Goal: Transaction & Acquisition: Purchase product/service

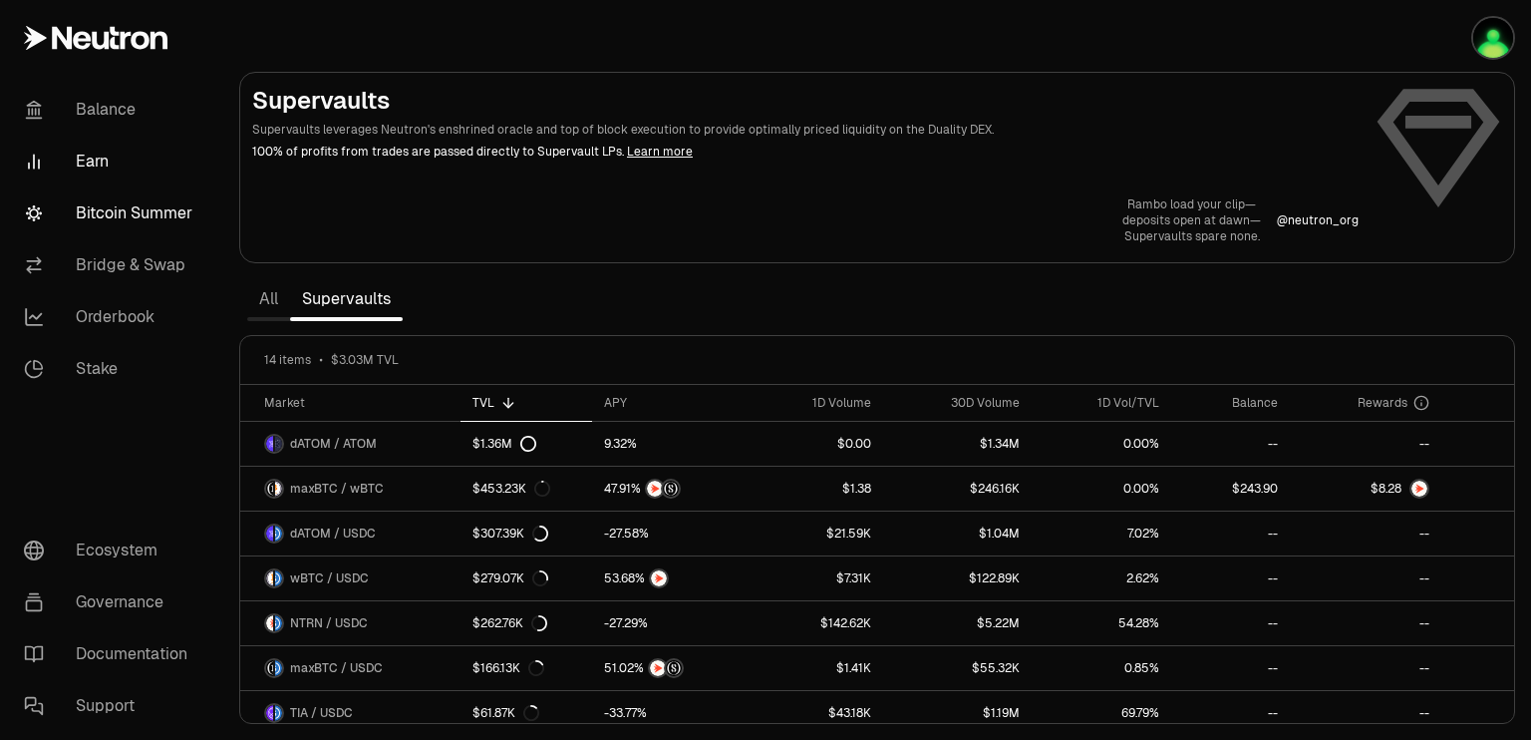
click at [126, 207] on link "Bitcoin Summer" at bounding box center [111, 213] width 207 height 52
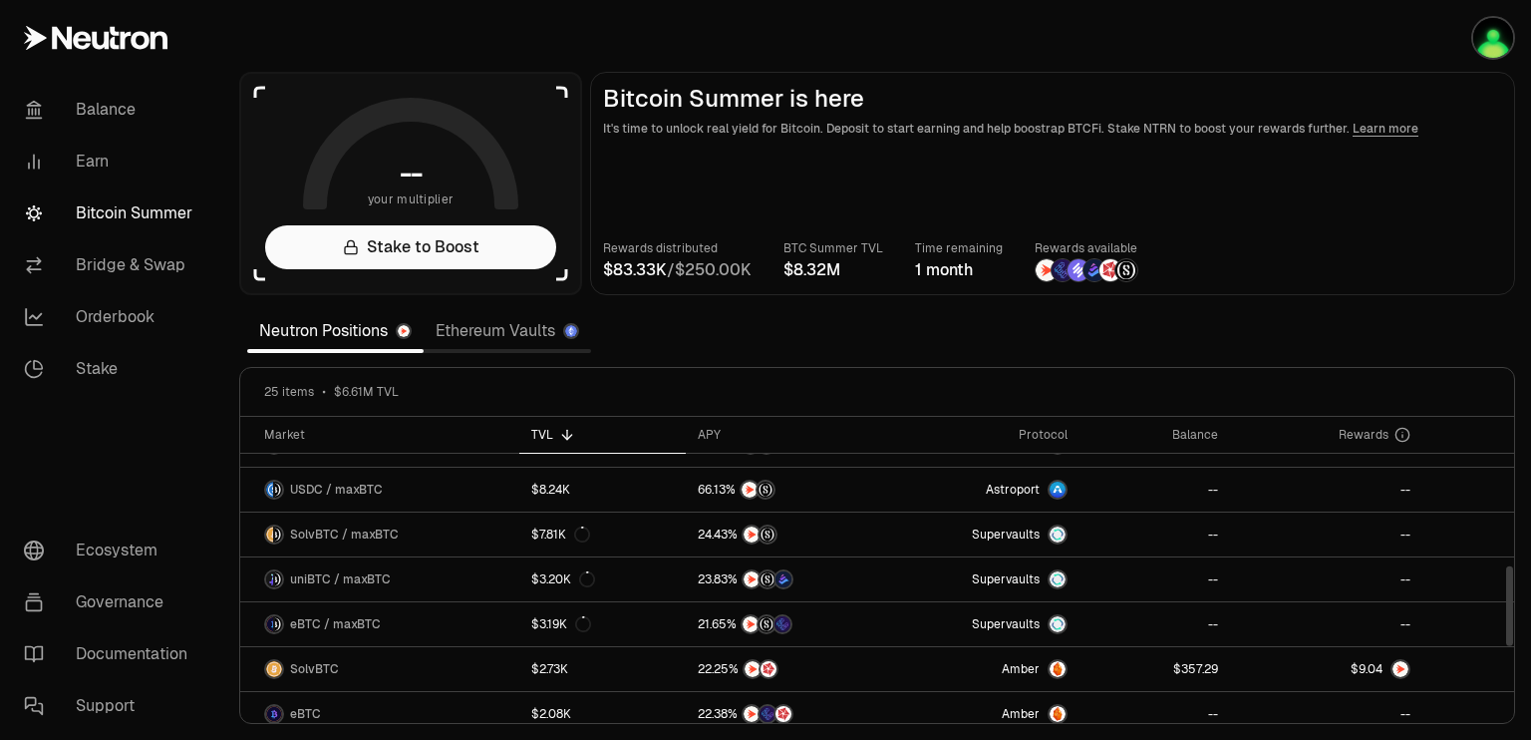
scroll to position [575, 0]
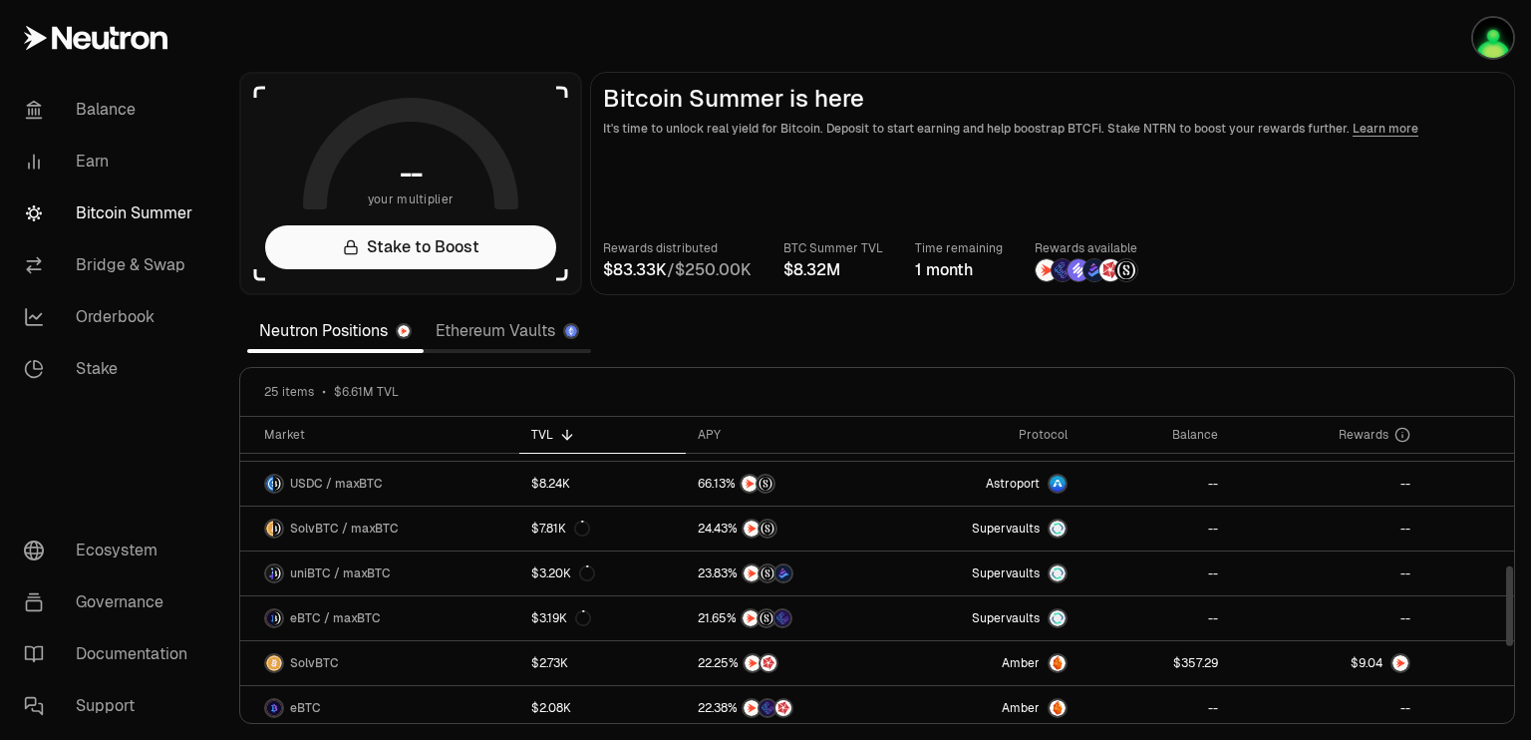
drag, startPoint x: 1510, startPoint y: 445, endPoint x: 1507, endPoint y: 593, distance: 147.5
click at [1507, 593] on div at bounding box center [1509, 606] width 7 height 80
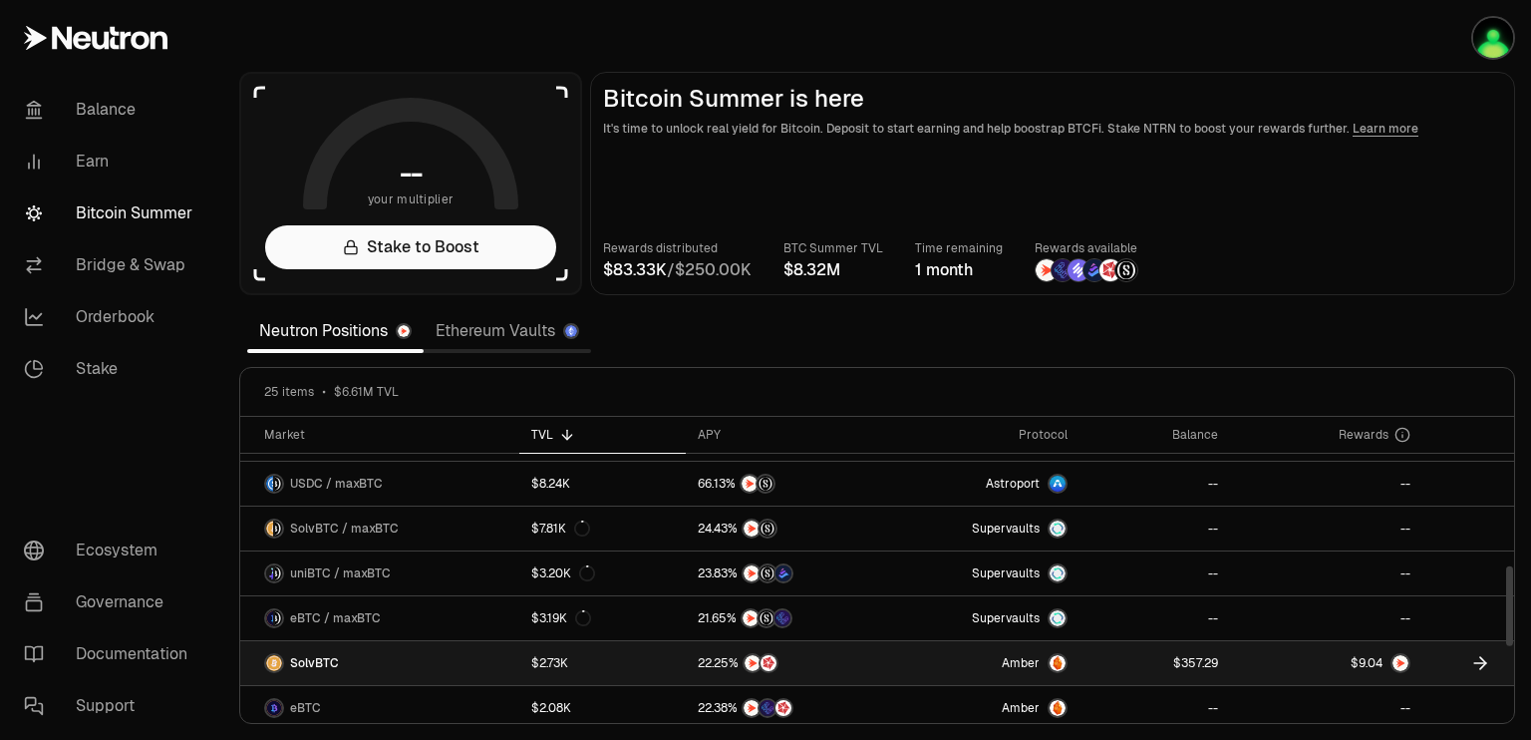
click at [318, 657] on span "SolvBTC" at bounding box center [314, 663] width 49 height 16
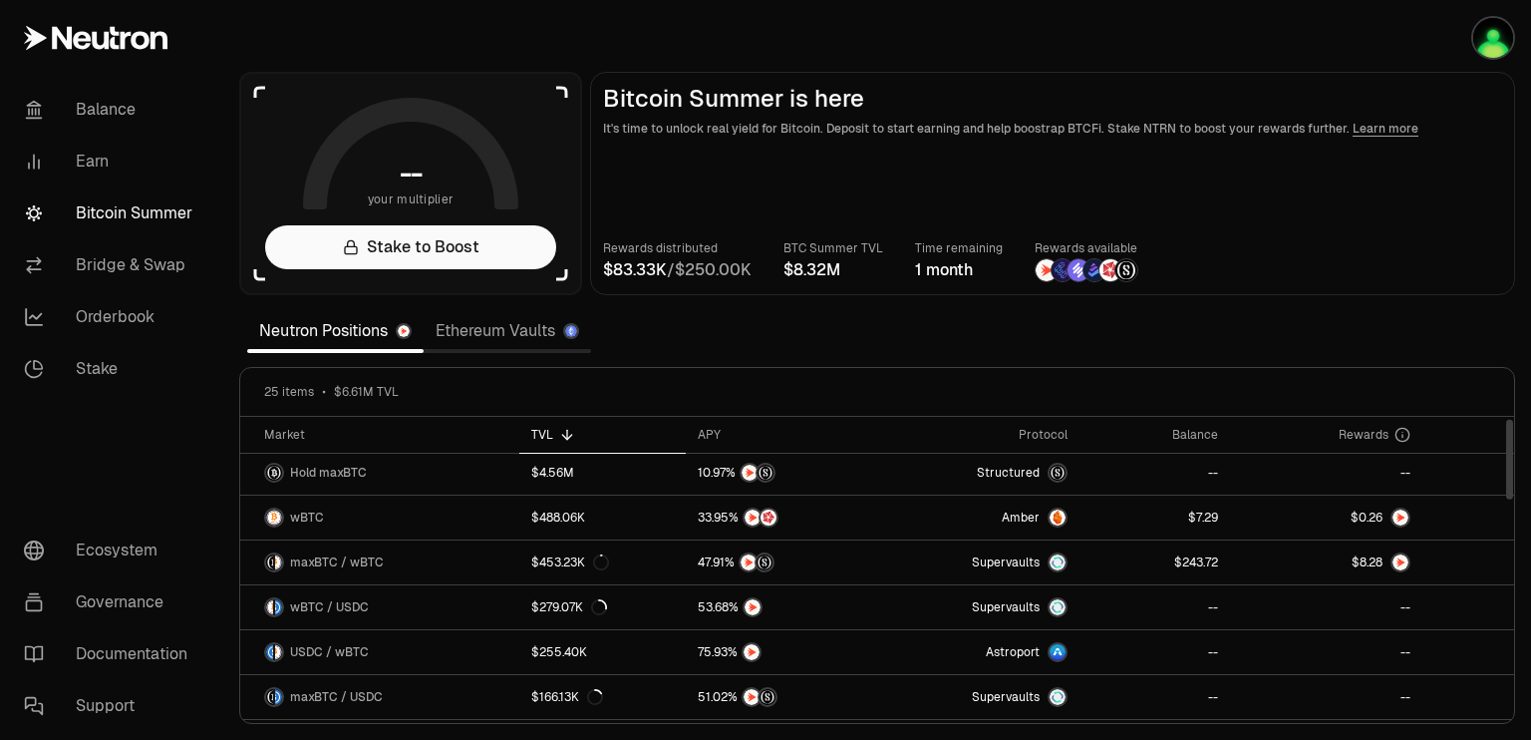
scroll to position [0, 0]
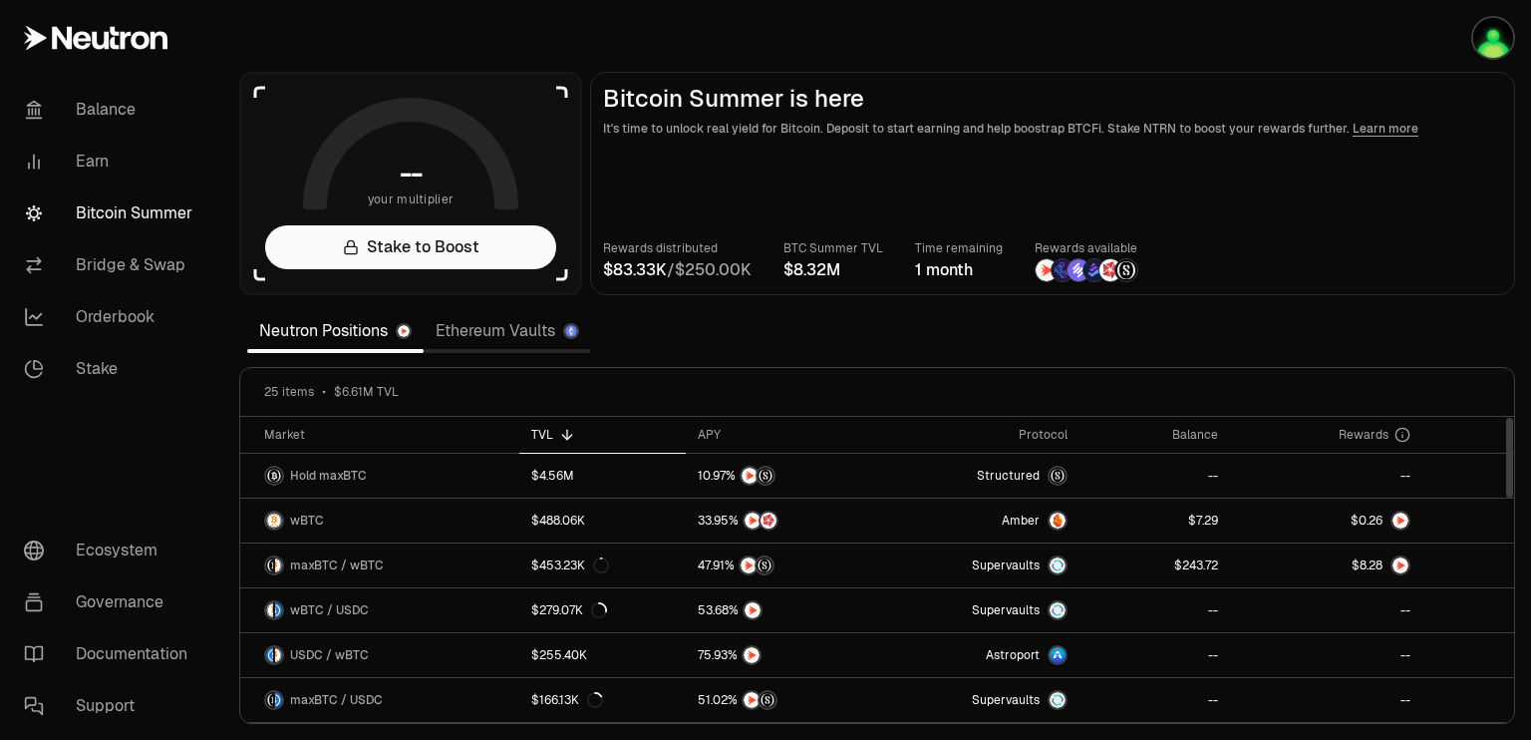
drag, startPoint x: 1509, startPoint y: 607, endPoint x: 1499, endPoint y: 449, distance: 157.8
click at [1506, 449] on div at bounding box center [1509, 458] width 7 height 80
click at [129, 262] on link "Bridge & Swap" at bounding box center [111, 265] width 207 height 52
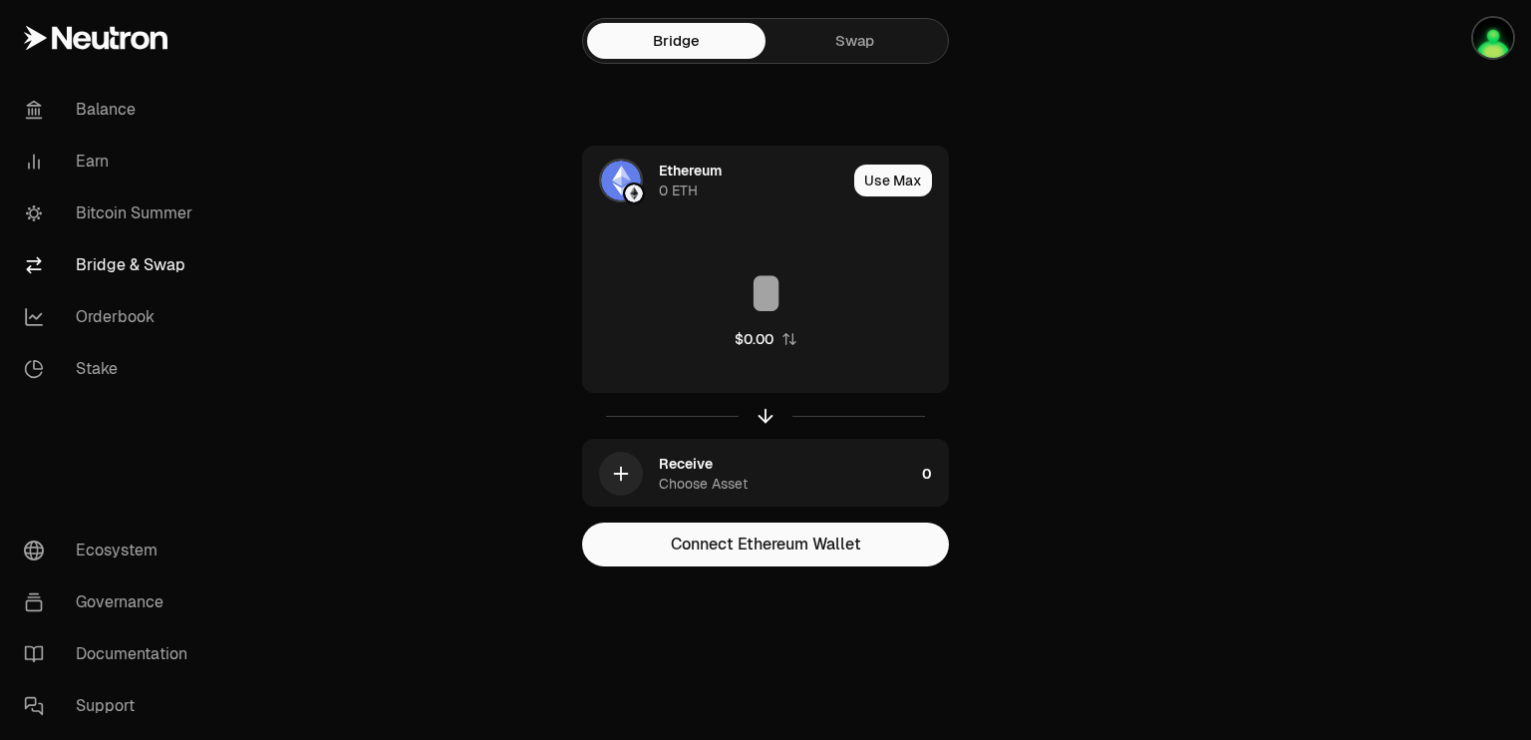
click at [857, 39] on link "Swap" at bounding box center [854, 41] width 178 height 36
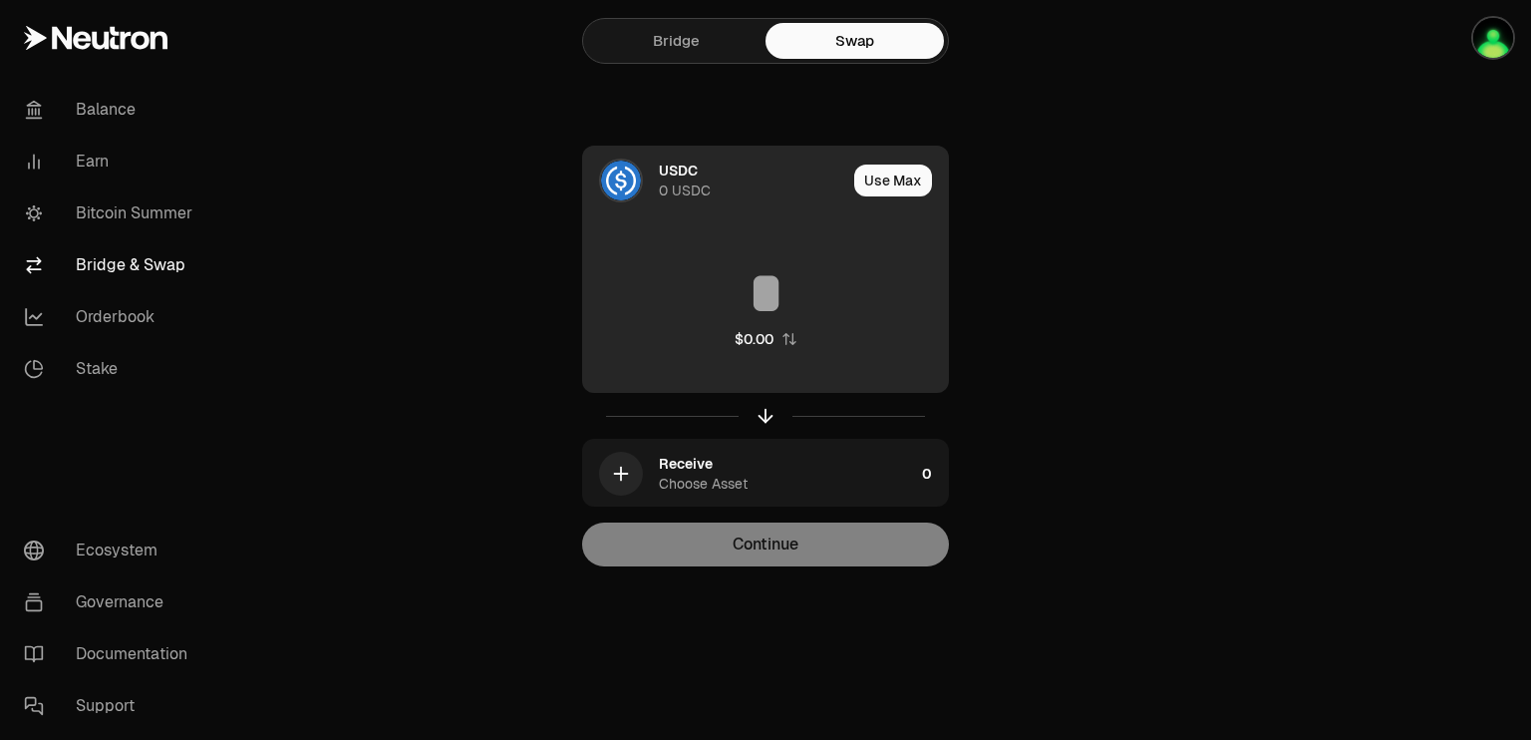
click at [678, 174] on div "USDC" at bounding box center [678, 170] width 39 height 20
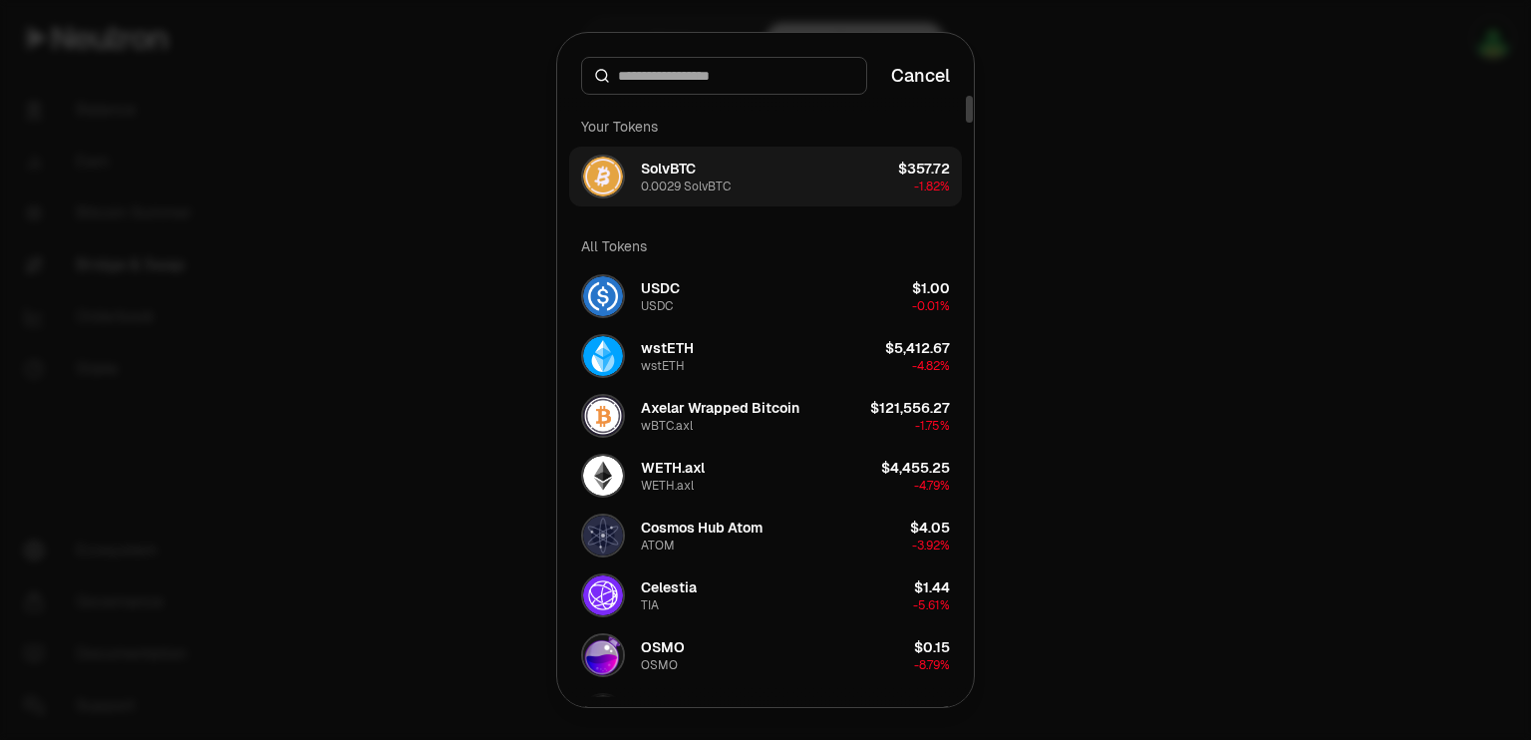
click at [679, 174] on div "SolvBTC" at bounding box center [668, 168] width 55 height 20
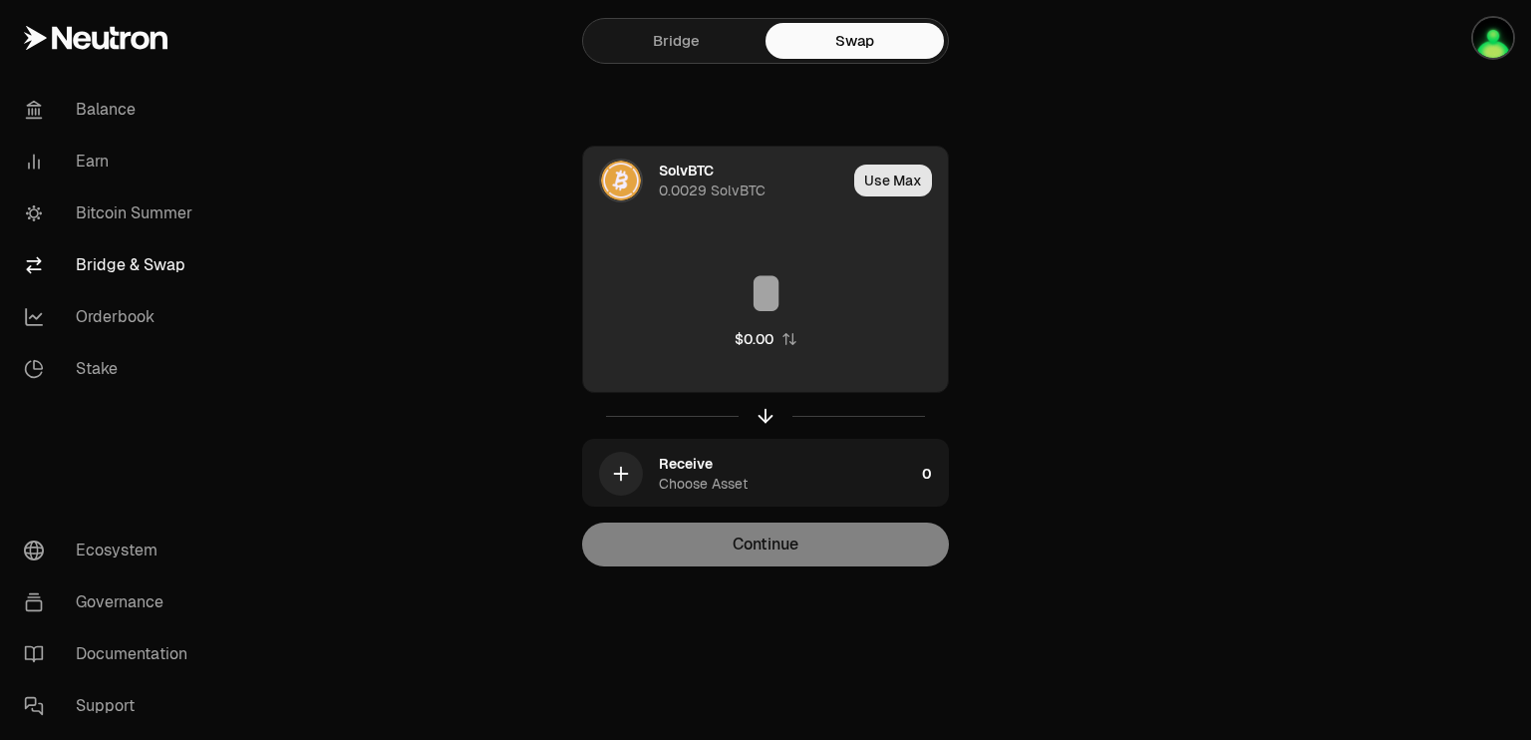
click at [894, 178] on button "Use Max" at bounding box center [893, 180] width 78 height 32
type input "**********"
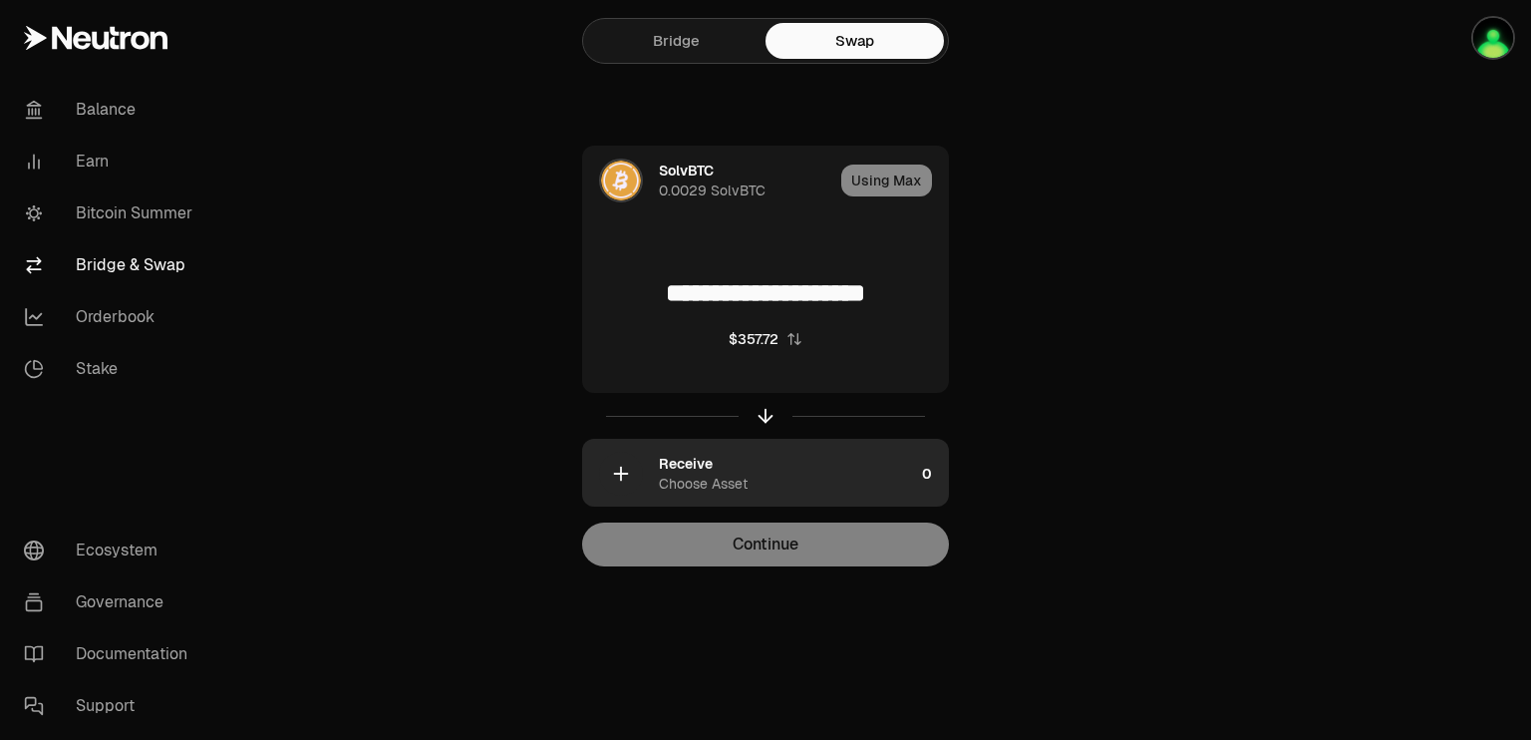
click at [688, 474] on div "Choose Asset" at bounding box center [703, 483] width 89 height 20
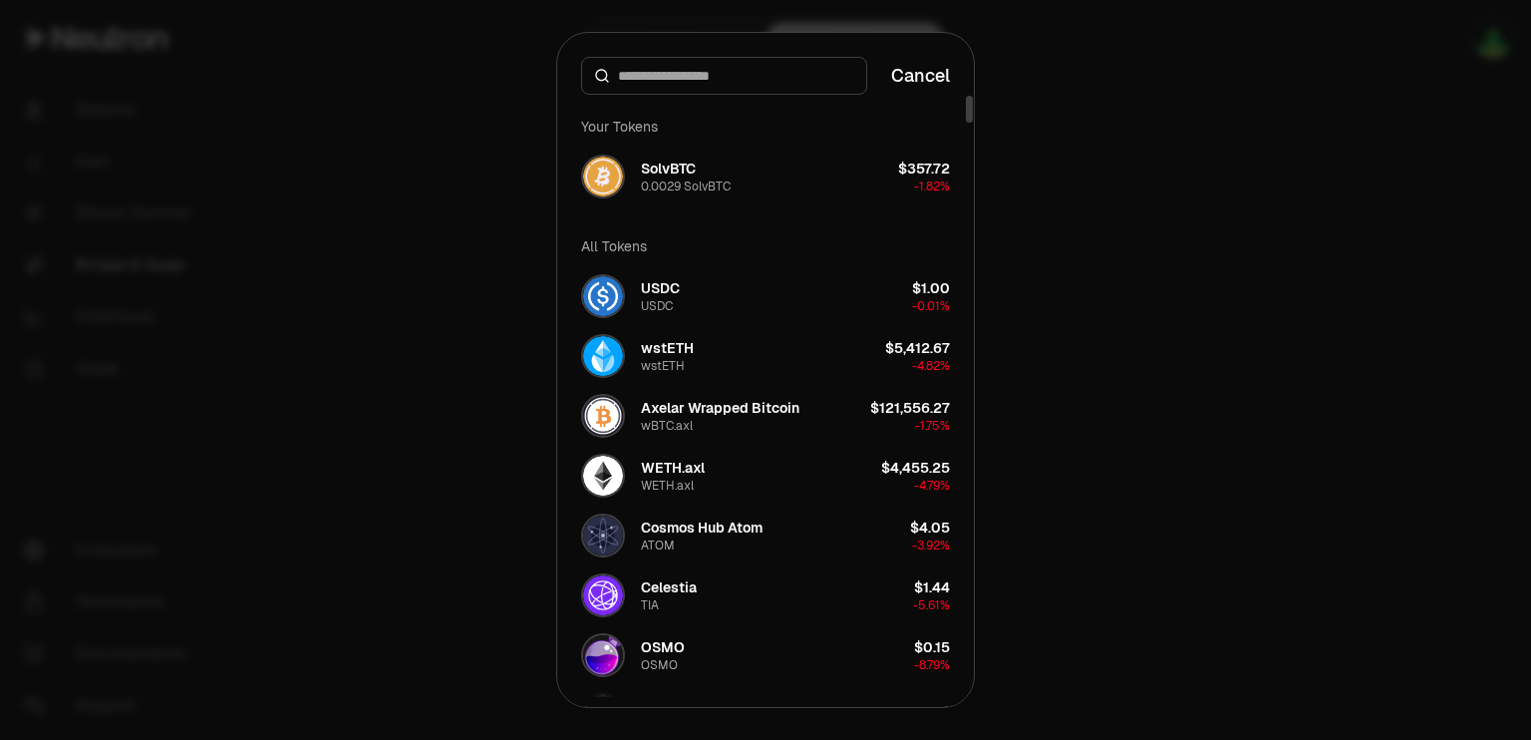
click at [453, 445] on div at bounding box center [765, 370] width 1531 height 740
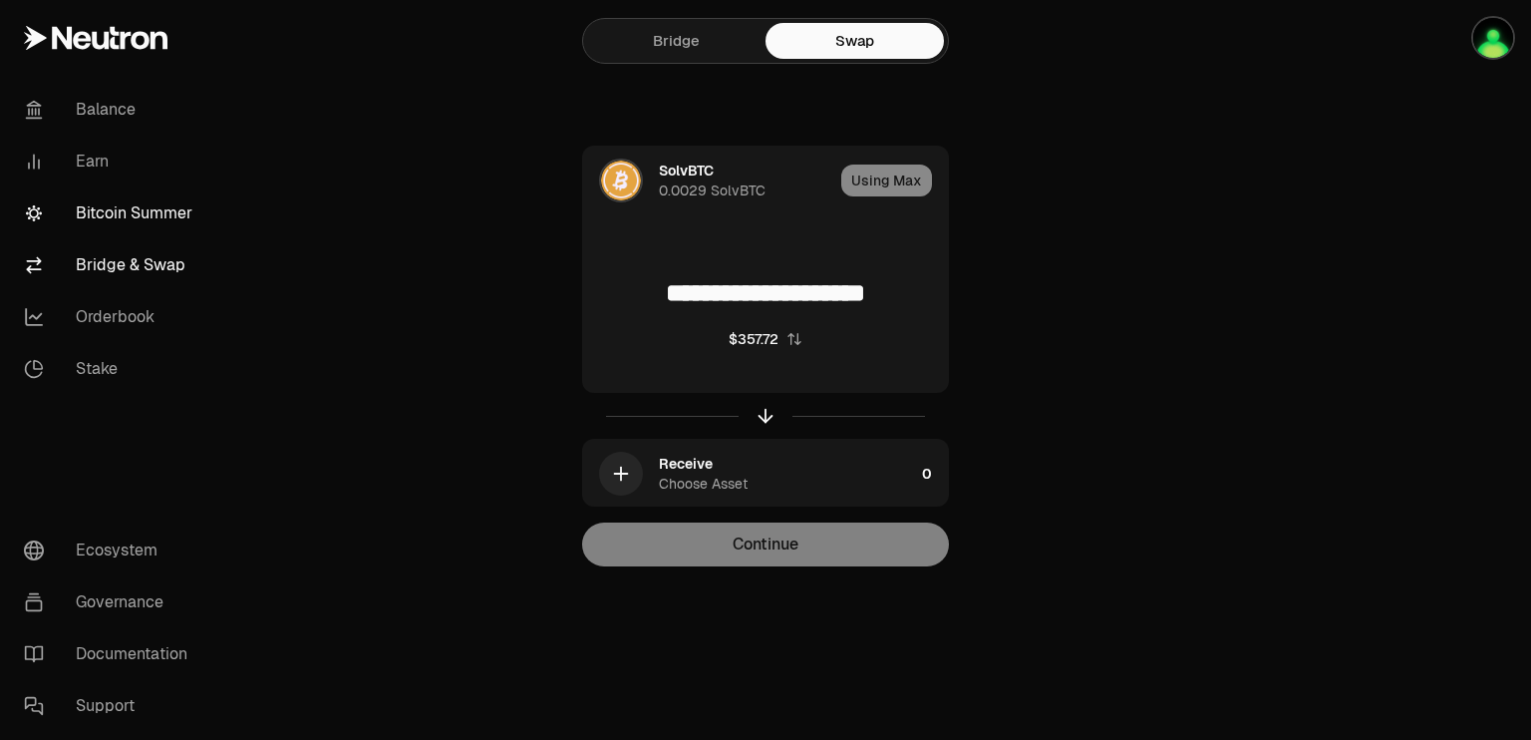
click at [104, 211] on link "Bitcoin Summer" at bounding box center [111, 213] width 207 height 52
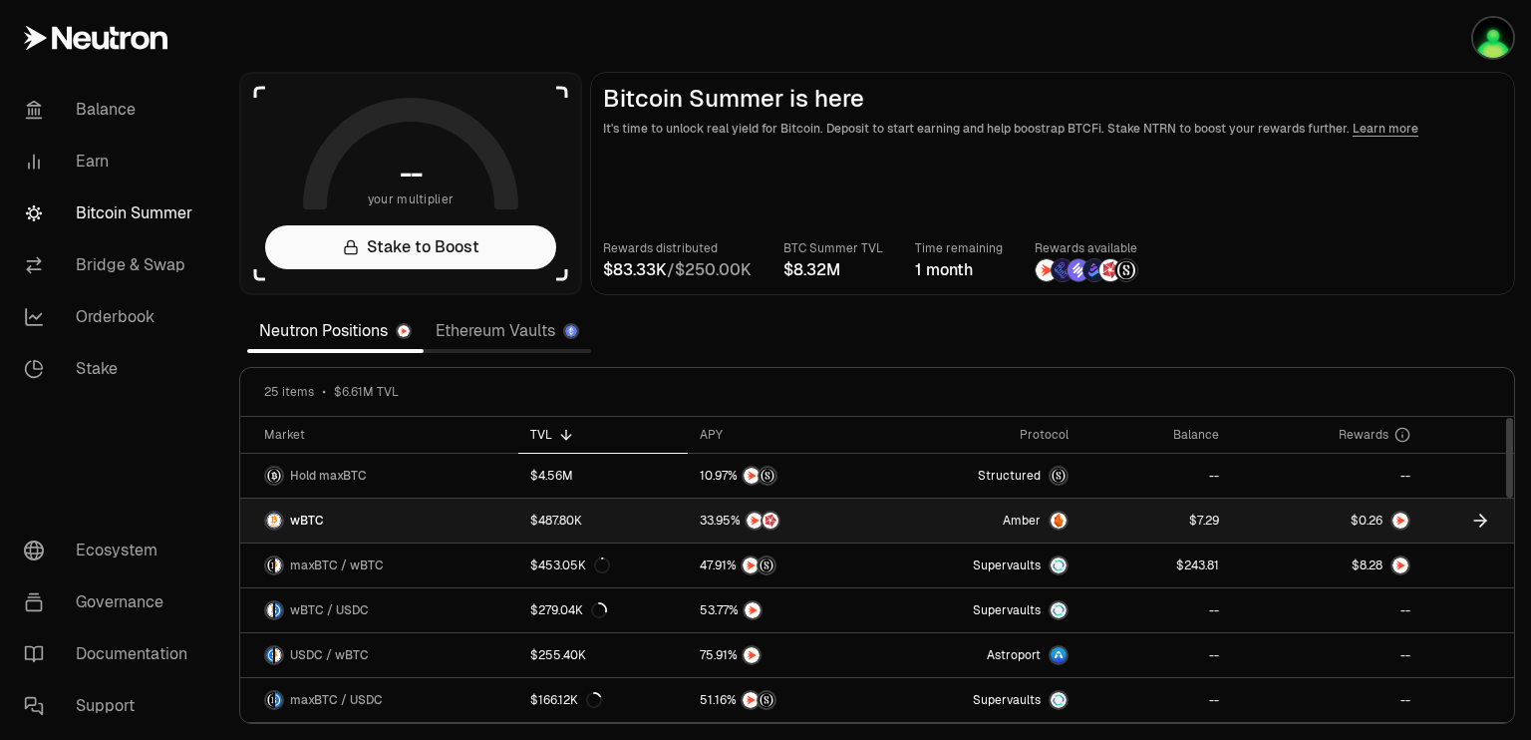
click at [299, 519] on span "wBTC" at bounding box center [307, 520] width 34 height 16
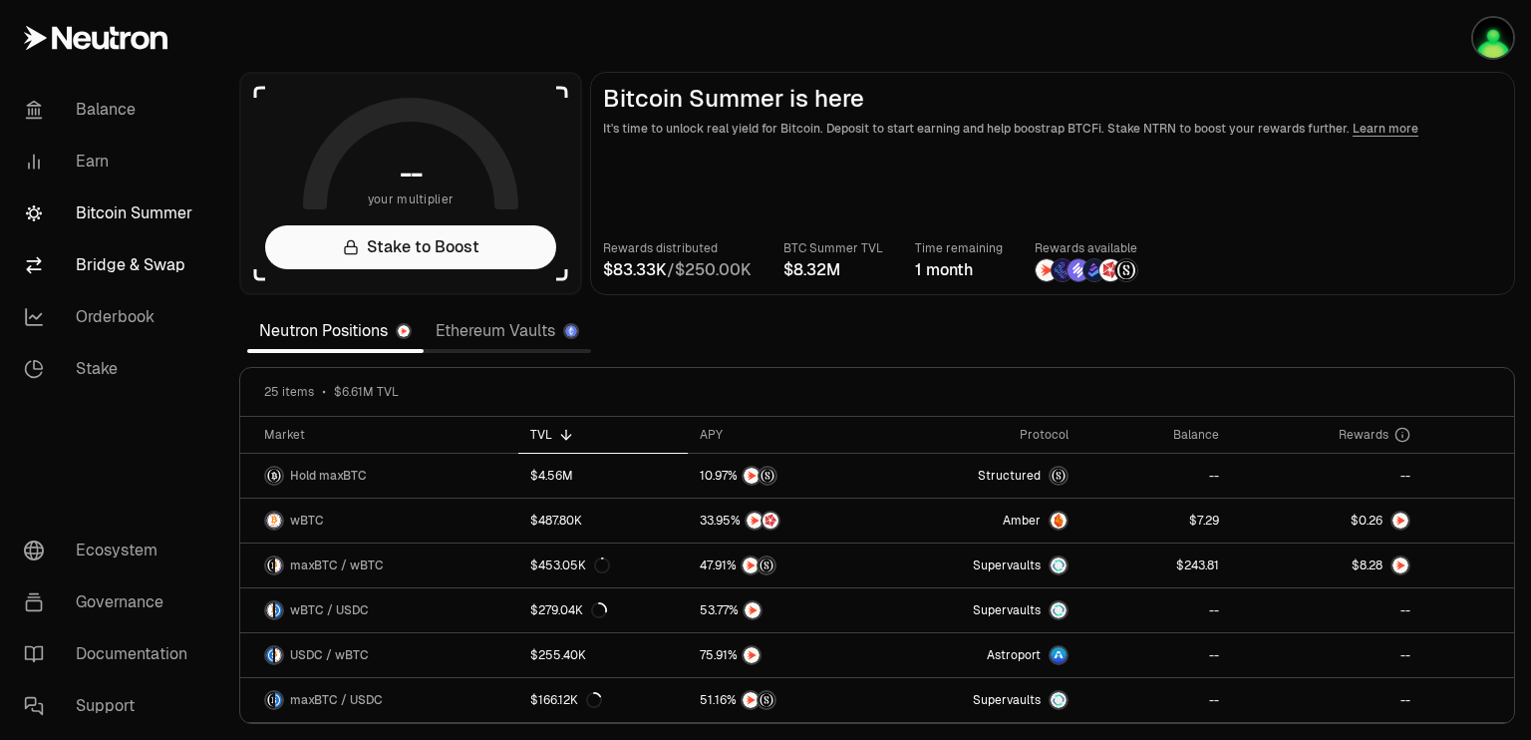
click at [112, 259] on link "Bridge & Swap" at bounding box center [111, 265] width 207 height 52
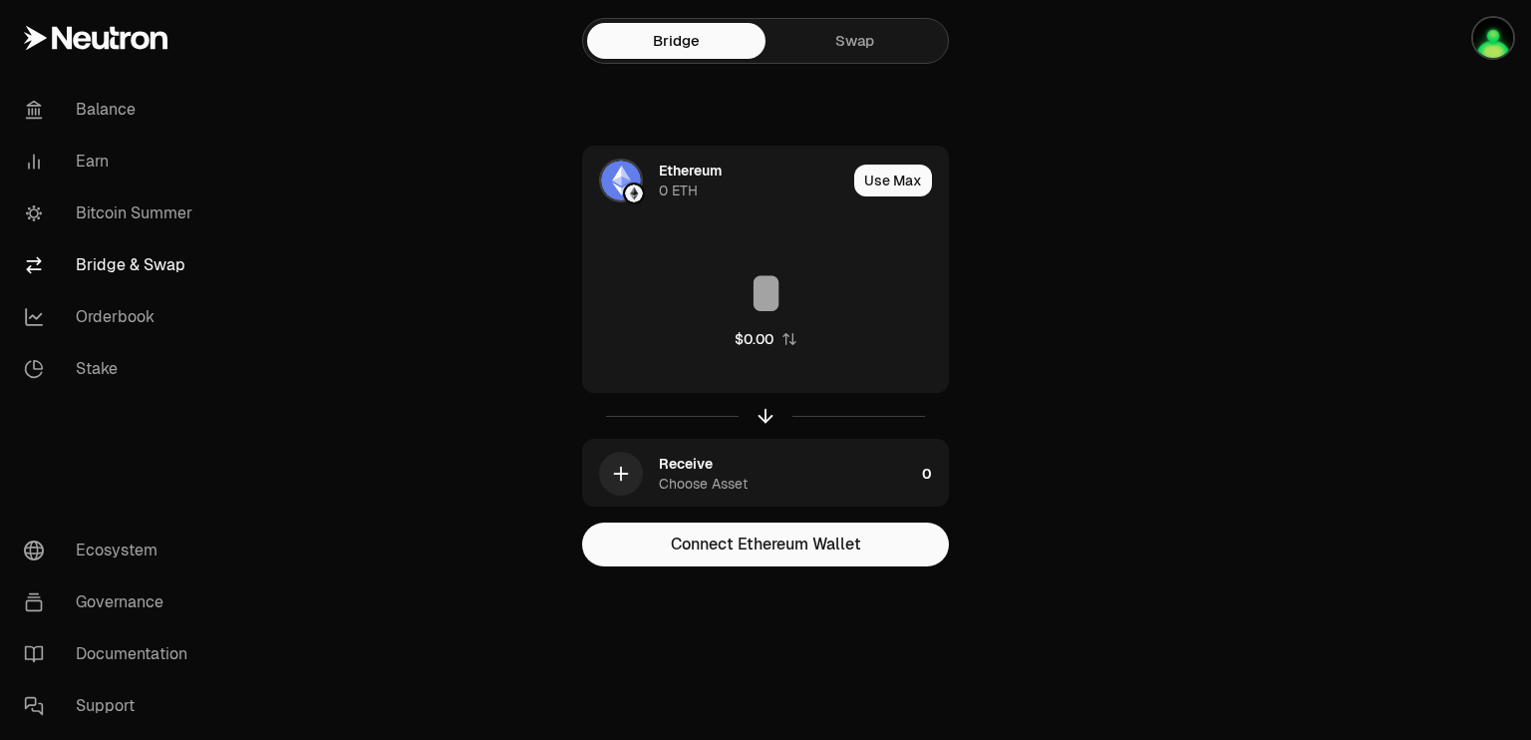
click at [854, 35] on link "Swap" at bounding box center [854, 41] width 178 height 36
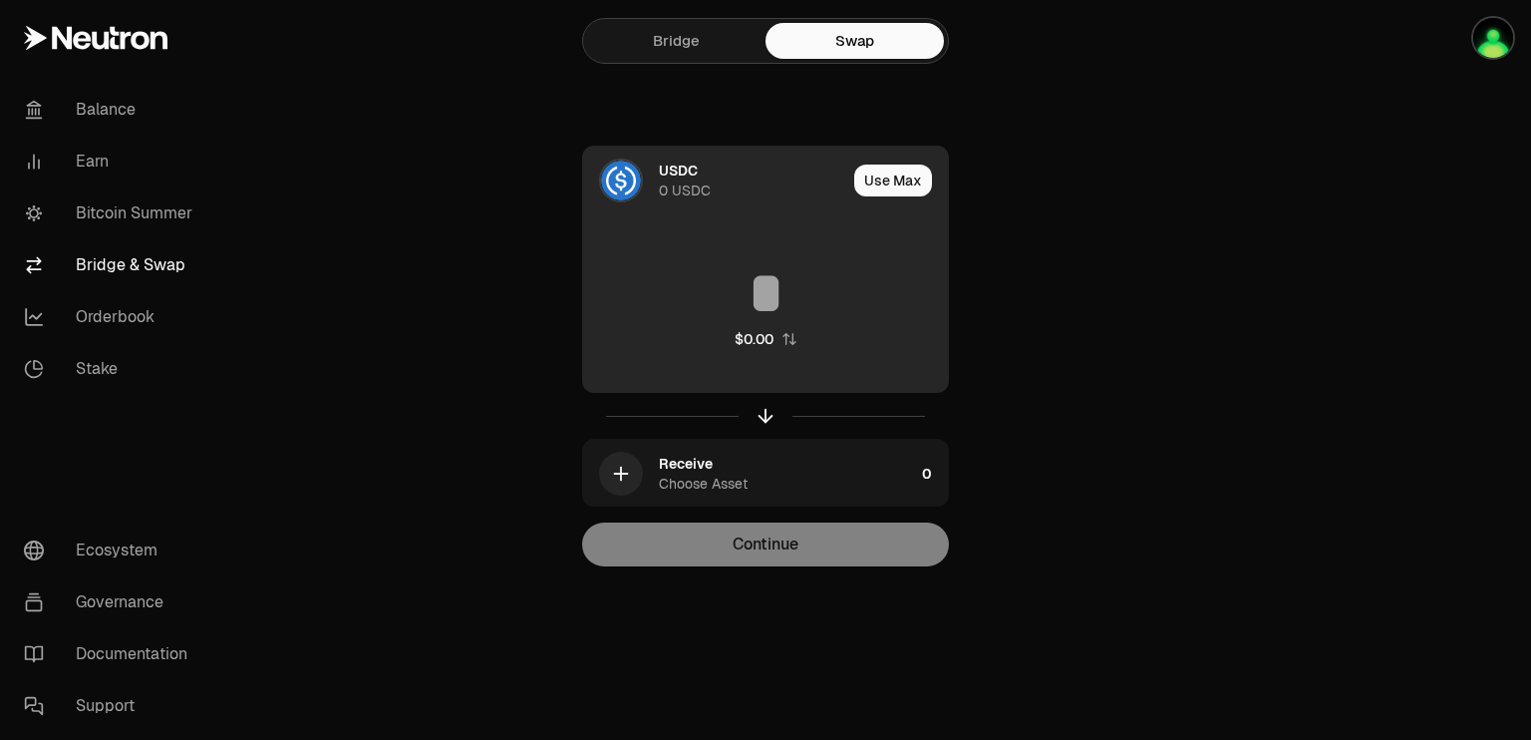
click at [682, 160] on div "USDC" at bounding box center [678, 170] width 39 height 20
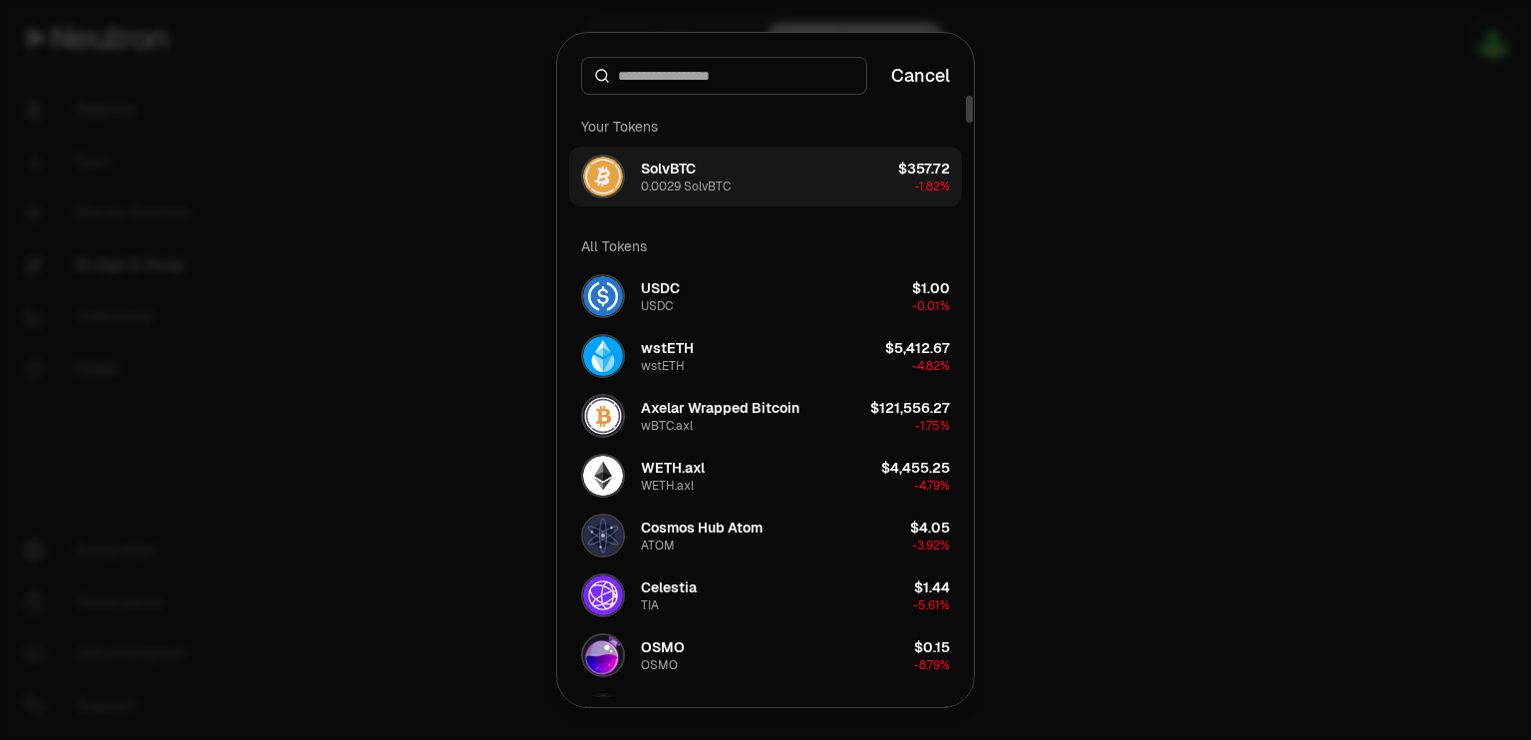
click at [678, 168] on div "SolvBTC" at bounding box center [668, 168] width 55 height 20
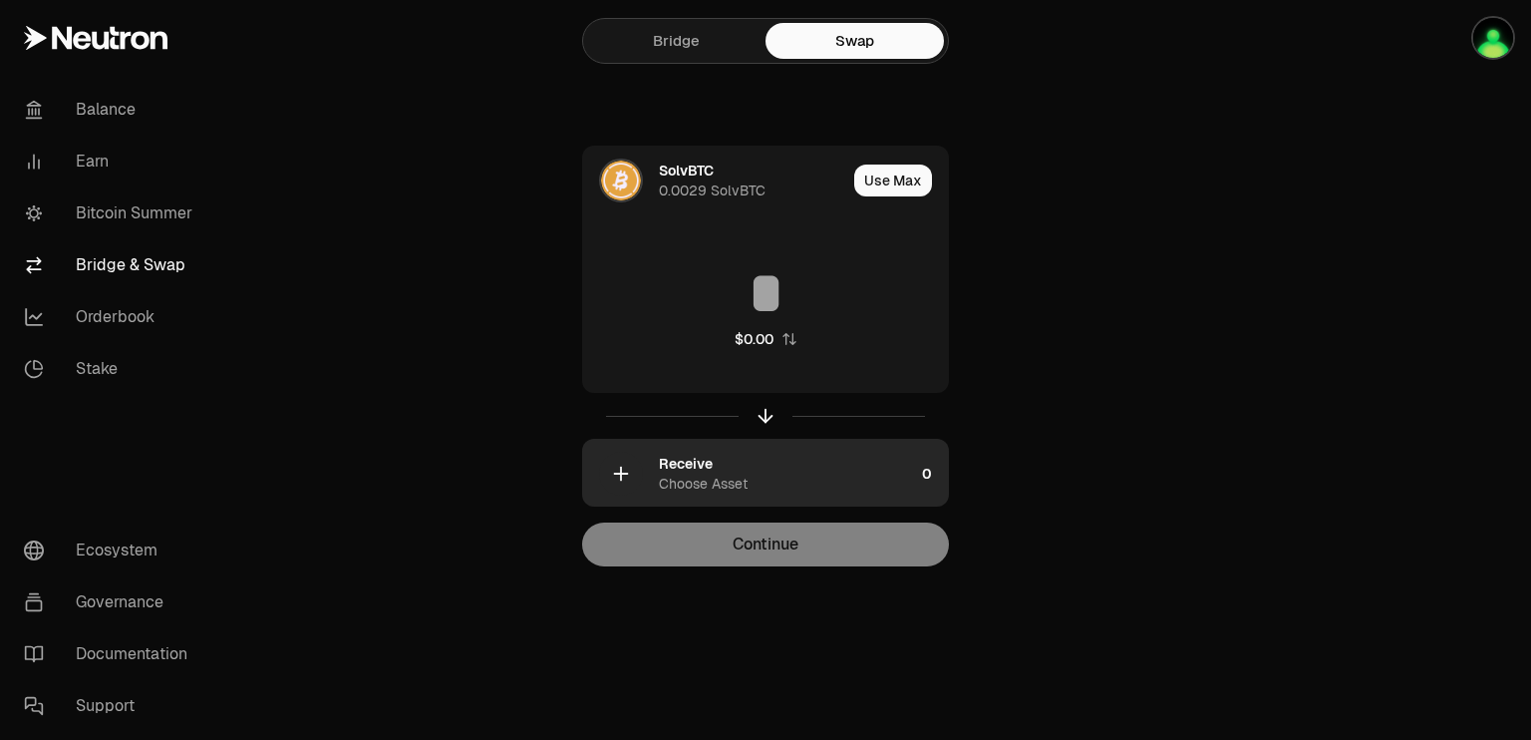
click at [694, 469] on div "Receive" at bounding box center [686, 463] width 54 height 20
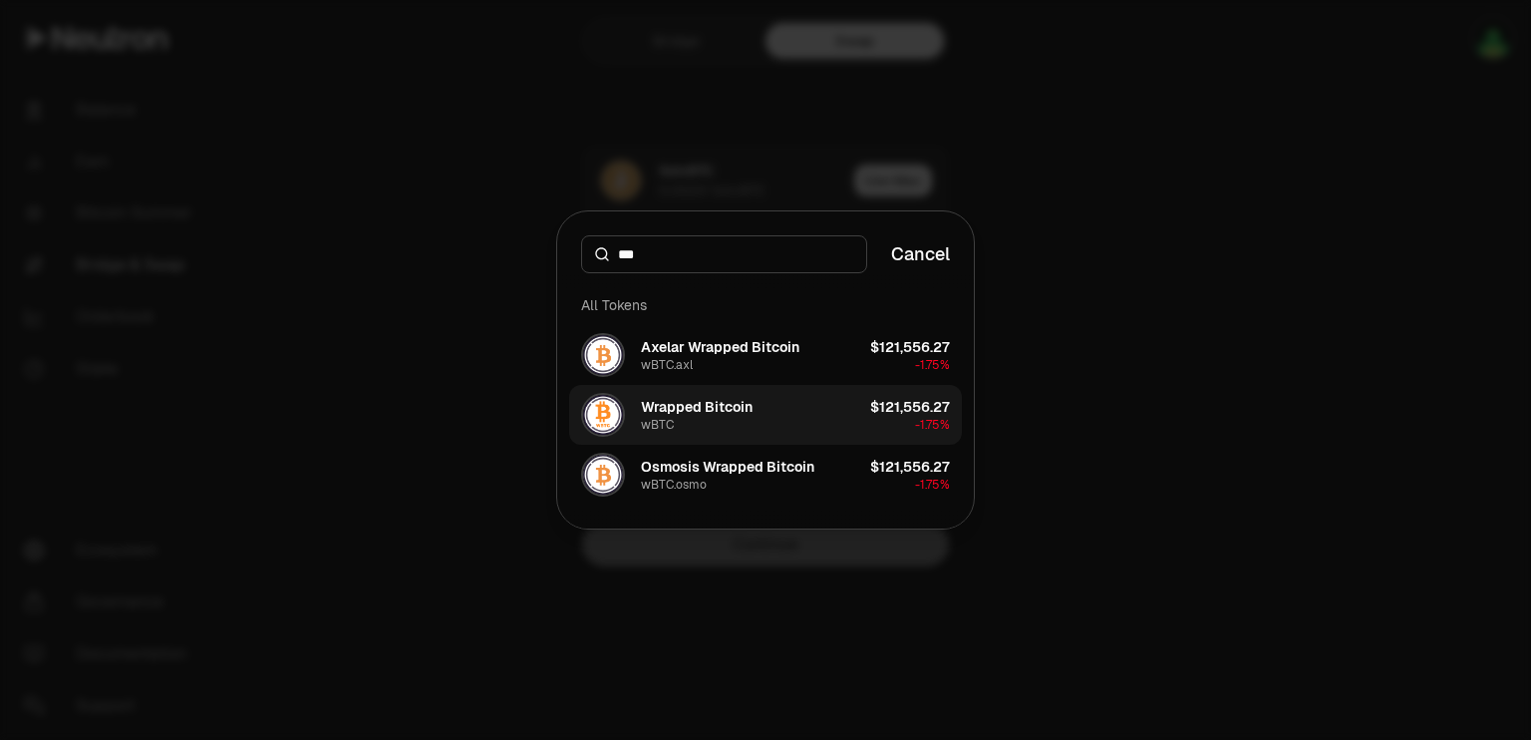
type input "***"
click at [706, 406] on div "Wrapped Bitcoin" at bounding box center [697, 407] width 112 height 20
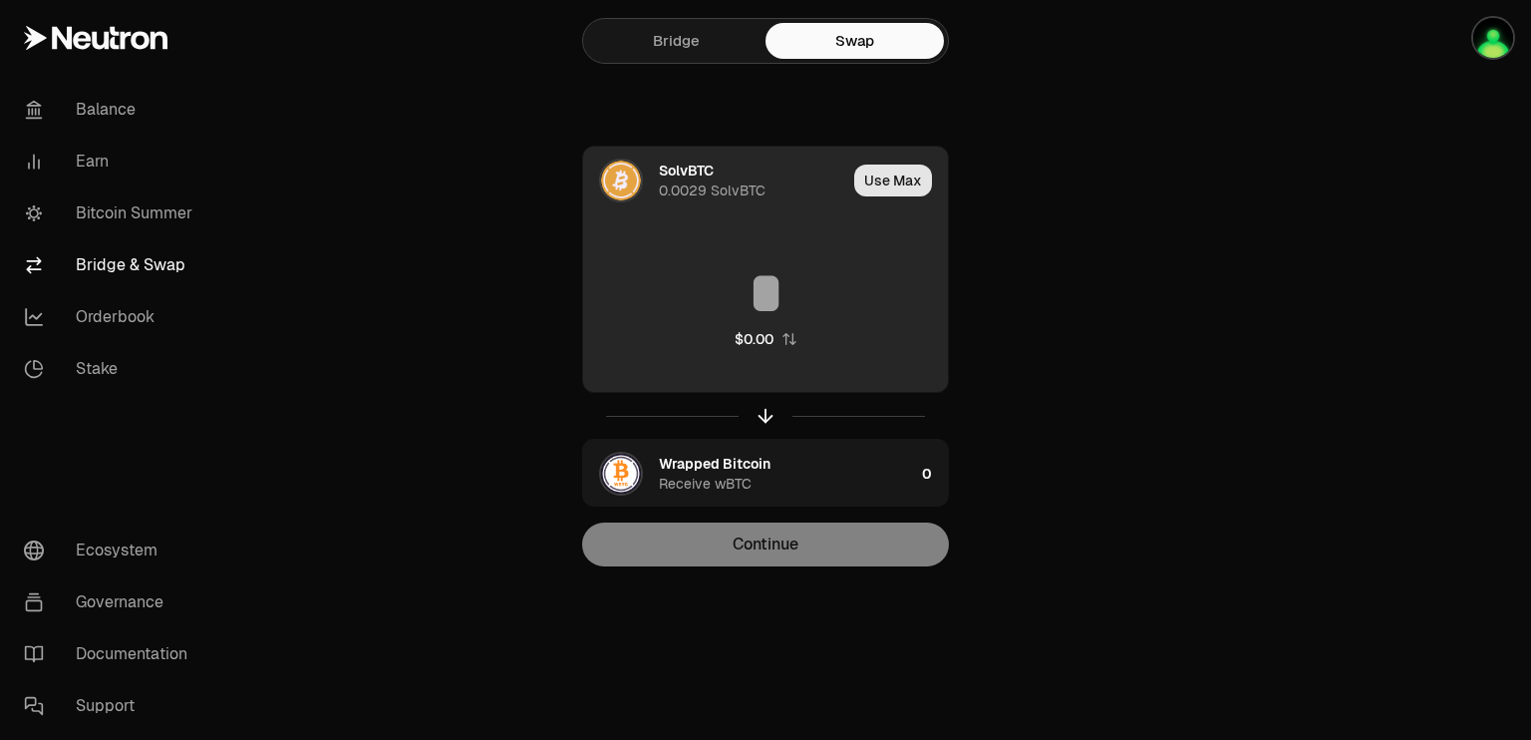
click at [897, 178] on button "Use Max" at bounding box center [893, 180] width 78 height 32
type input "**********"
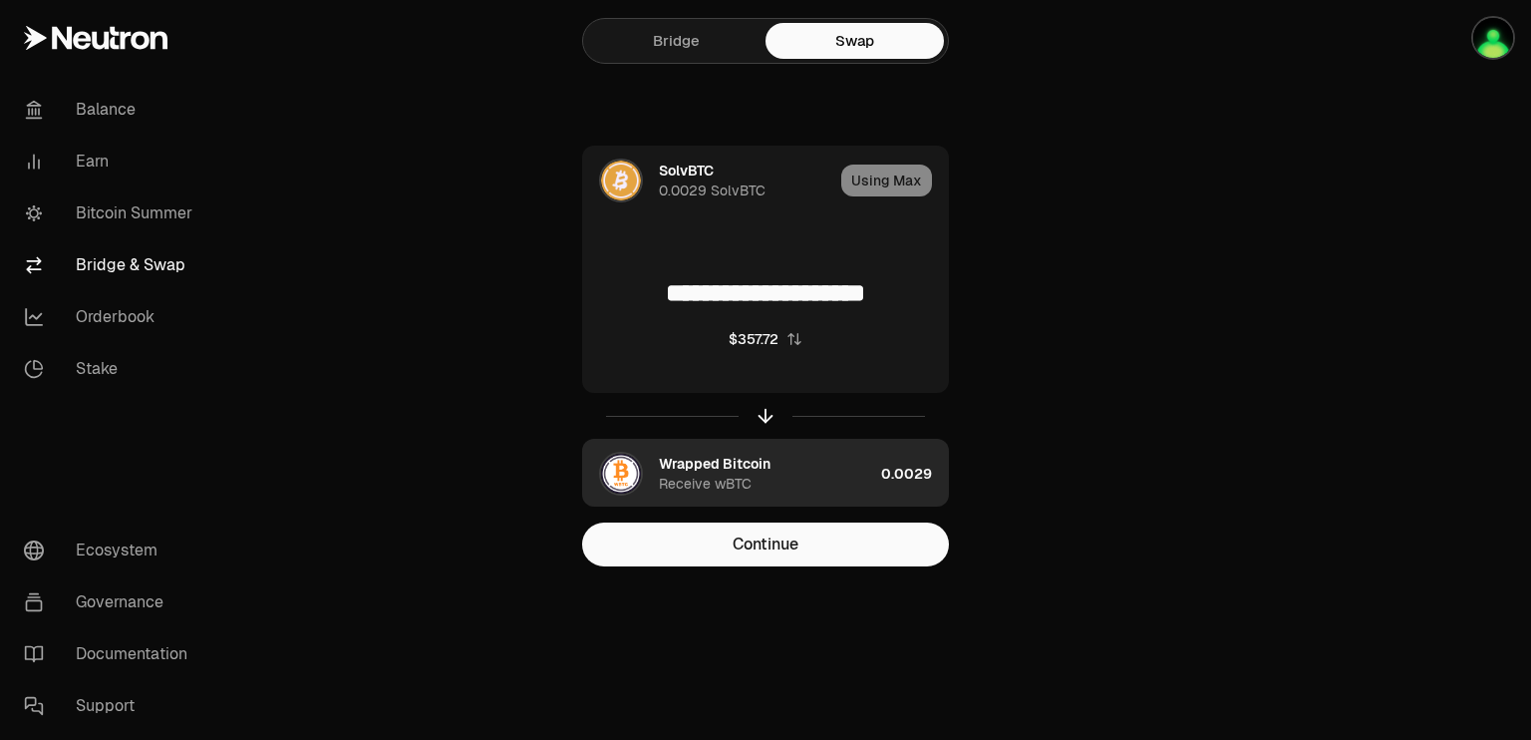
click at [698, 473] on div "Receive wBTC" at bounding box center [705, 483] width 93 height 20
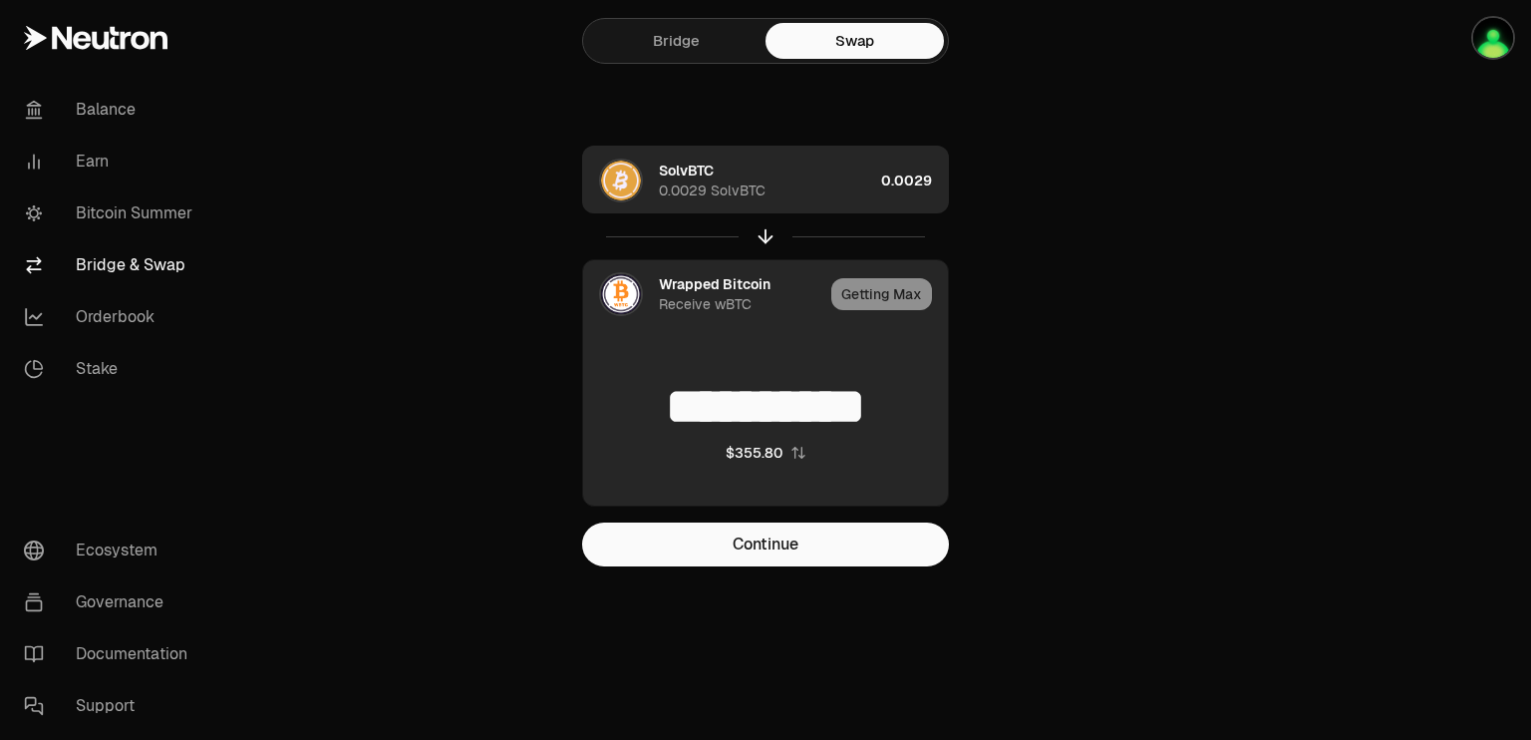
click at [680, 180] on div "0.0029 SolvBTC" at bounding box center [712, 190] width 107 height 20
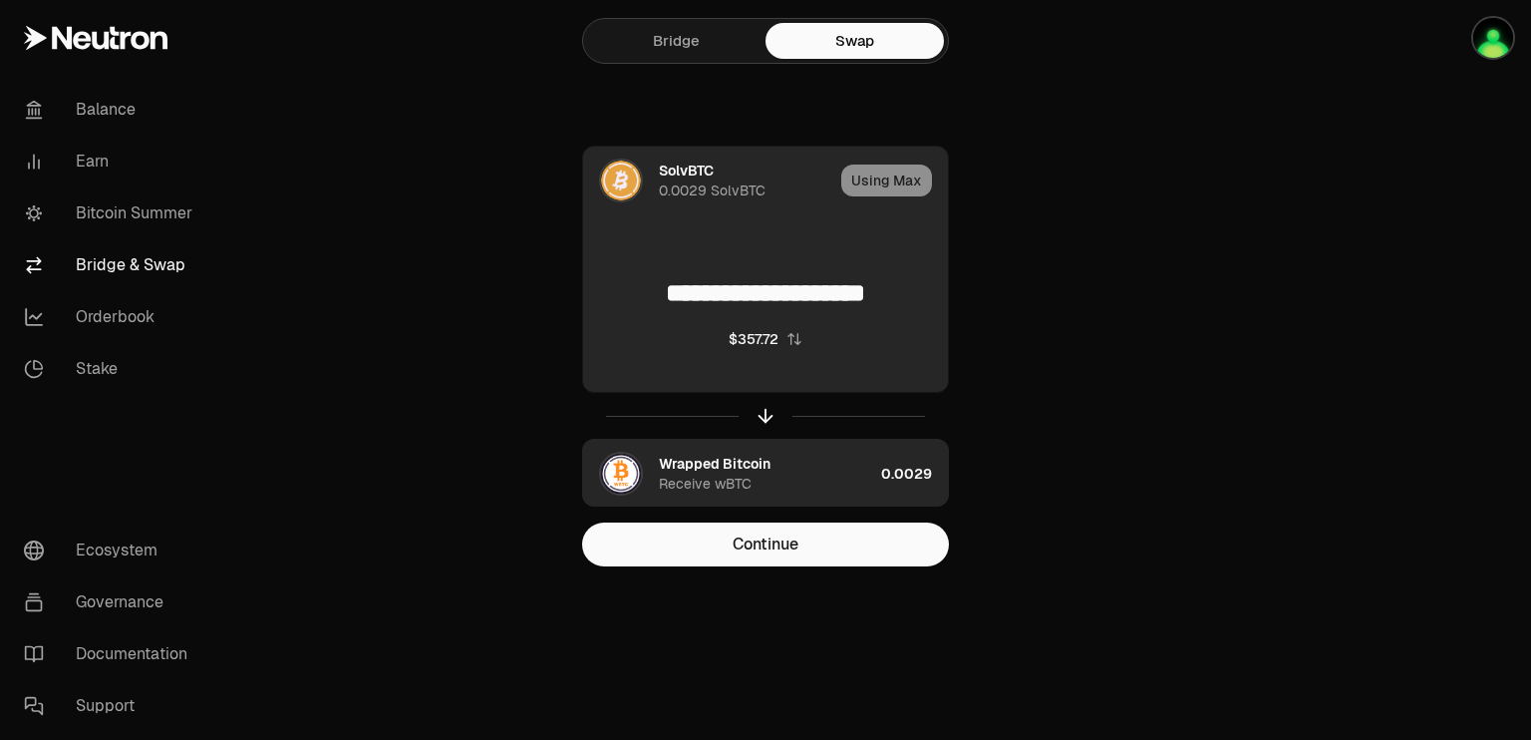
click at [688, 473] on div "Receive wBTC" at bounding box center [705, 483] width 93 height 20
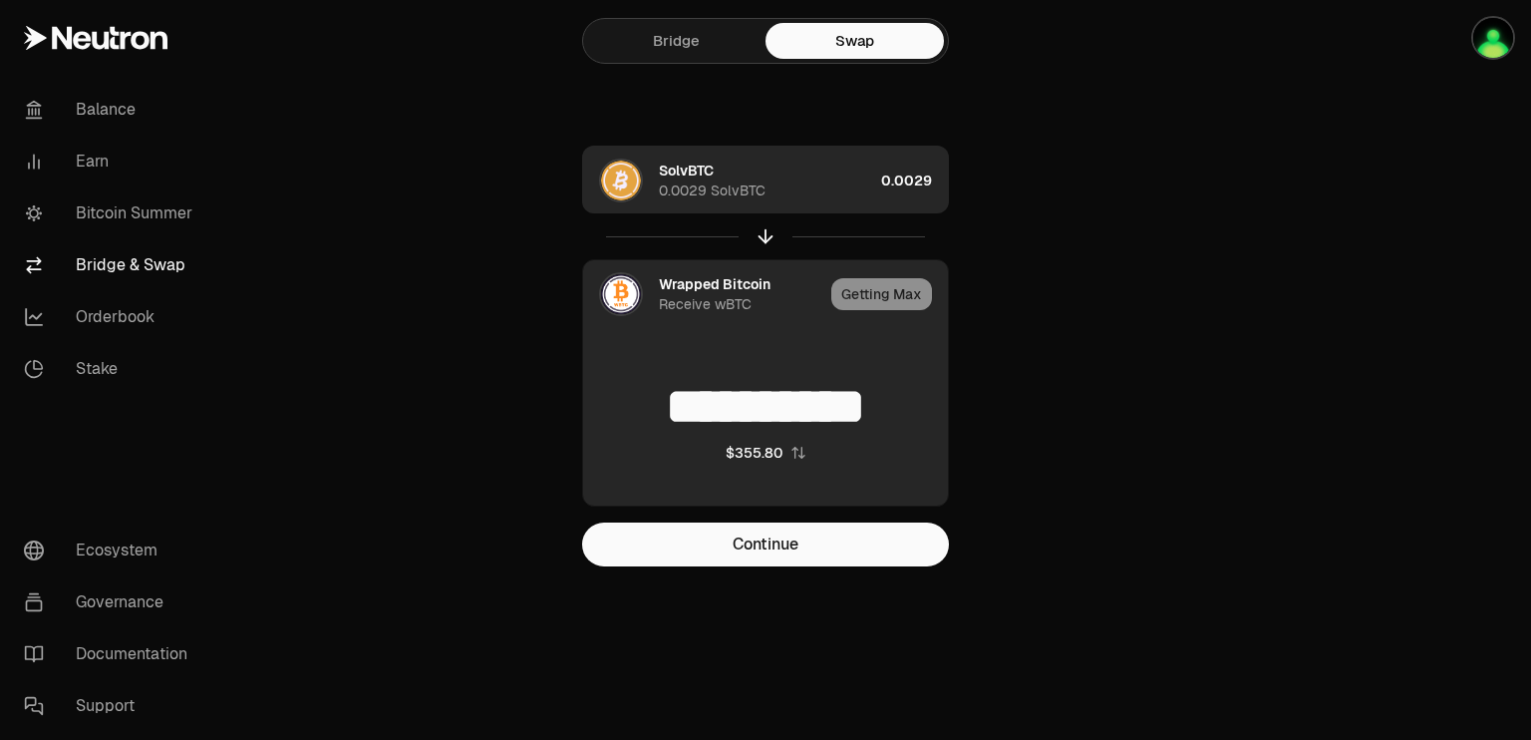
click at [690, 167] on div "SolvBTC" at bounding box center [686, 170] width 55 height 20
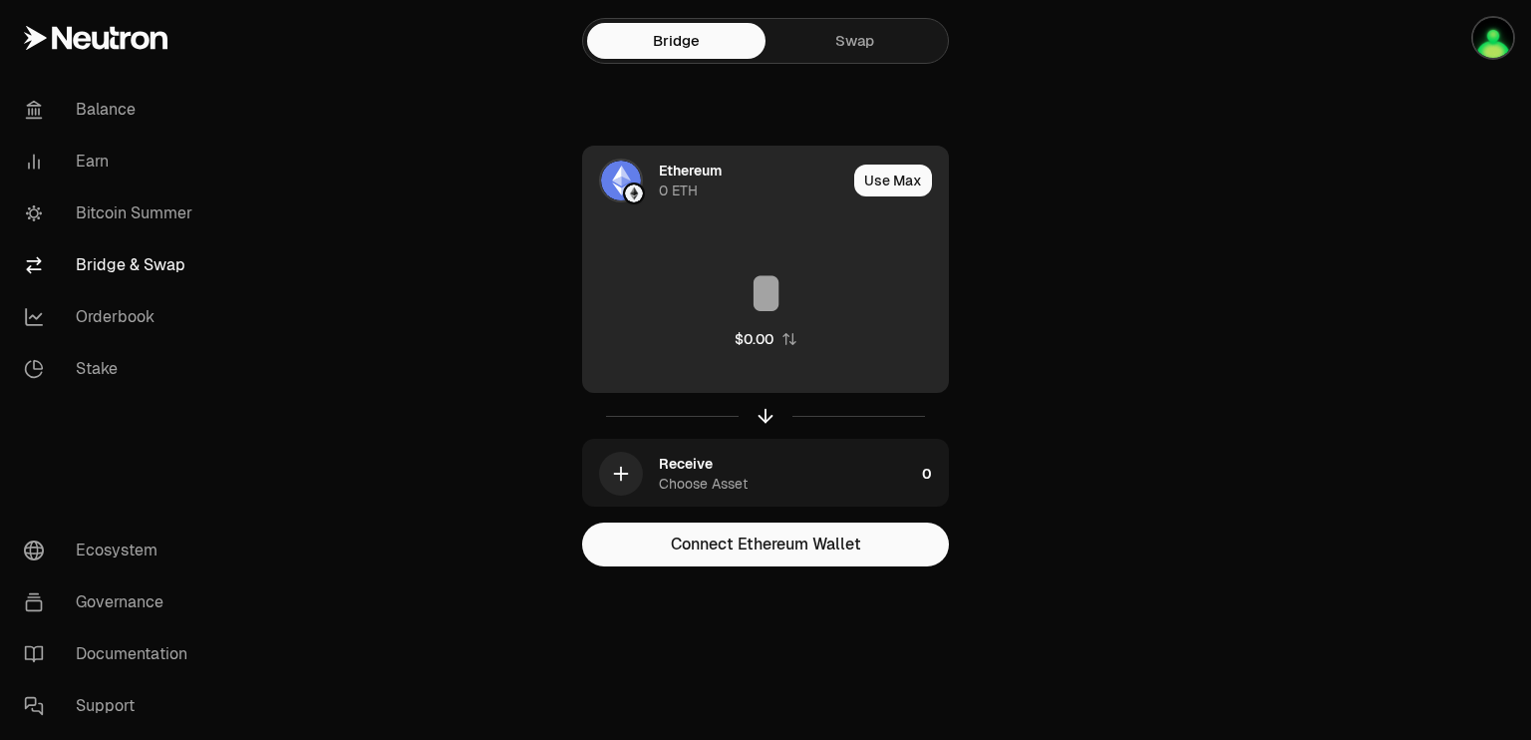
click at [676, 174] on div "Ethereum" at bounding box center [690, 170] width 63 height 20
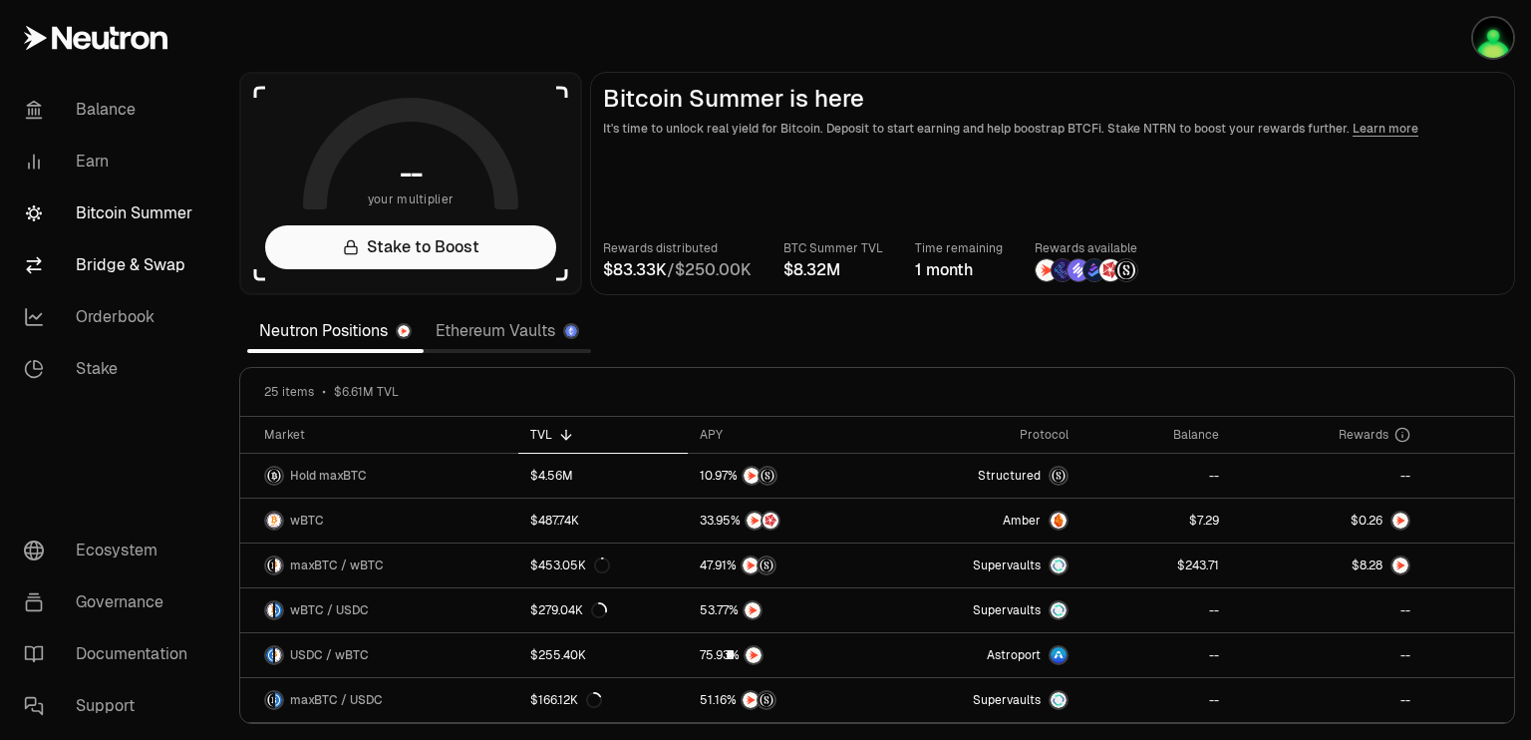
click at [120, 262] on link "Bridge & Swap" at bounding box center [111, 265] width 207 height 52
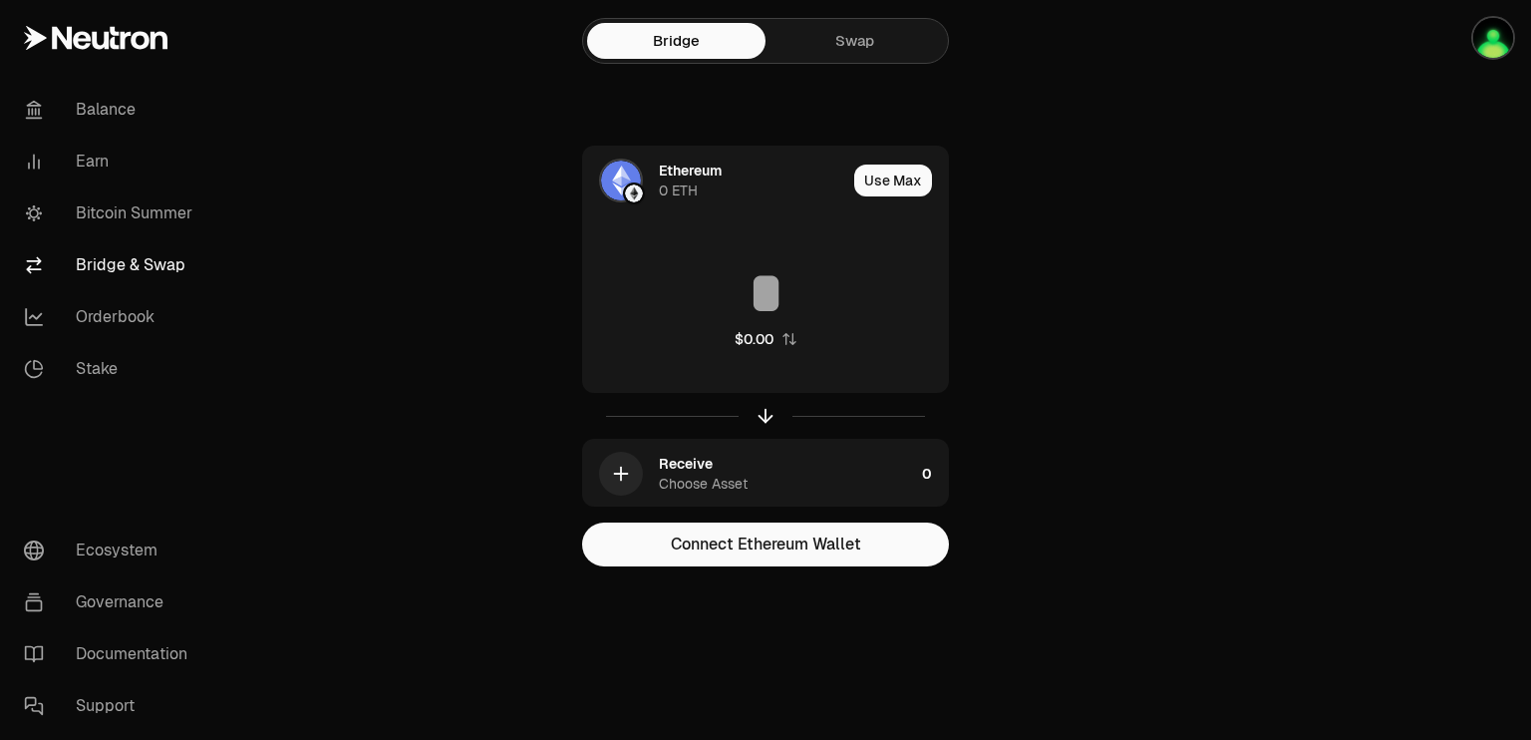
click at [864, 34] on link "Swap" at bounding box center [854, 41] width 178 height 36
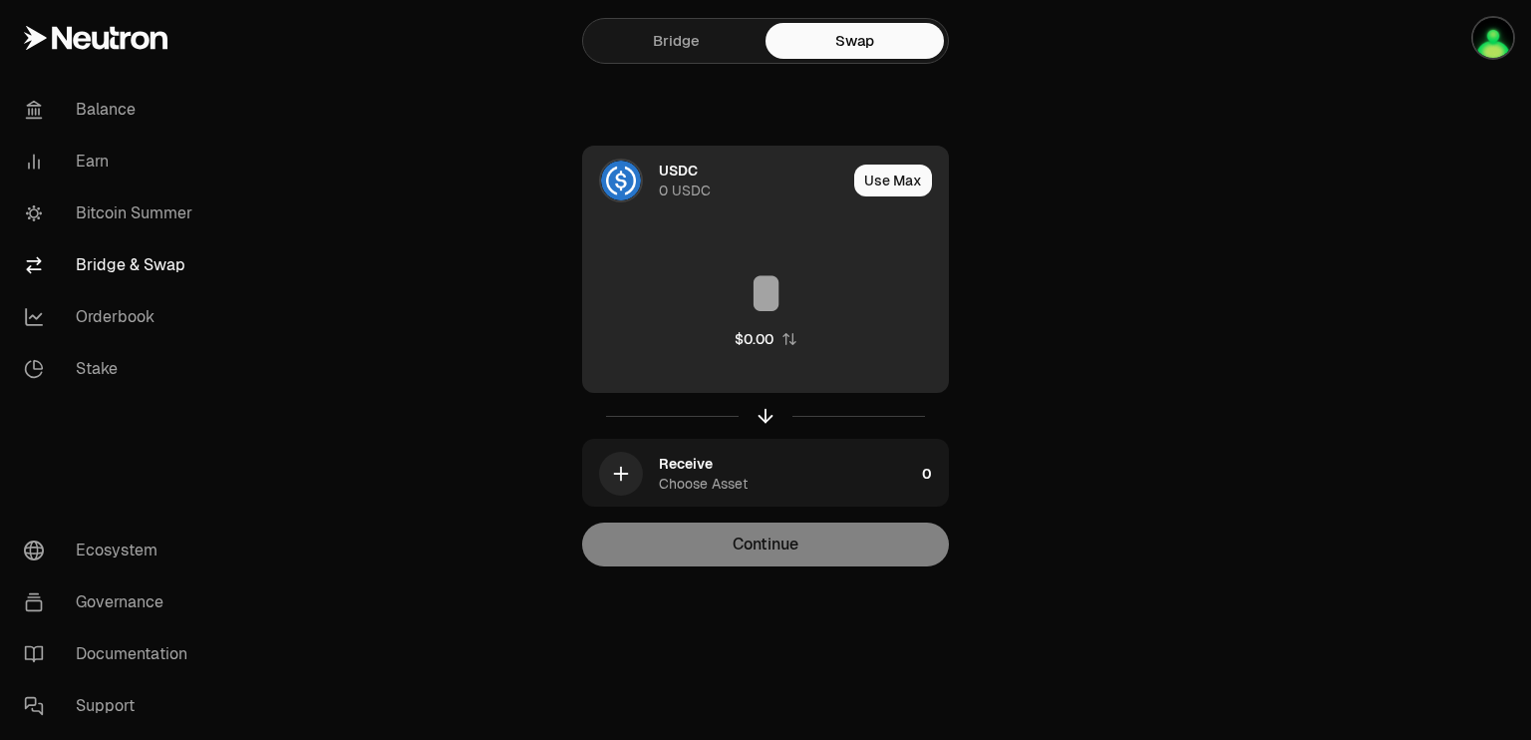
click at [680, 170] on div "USDC" at bounding box center [678, 170] width 39 height 20
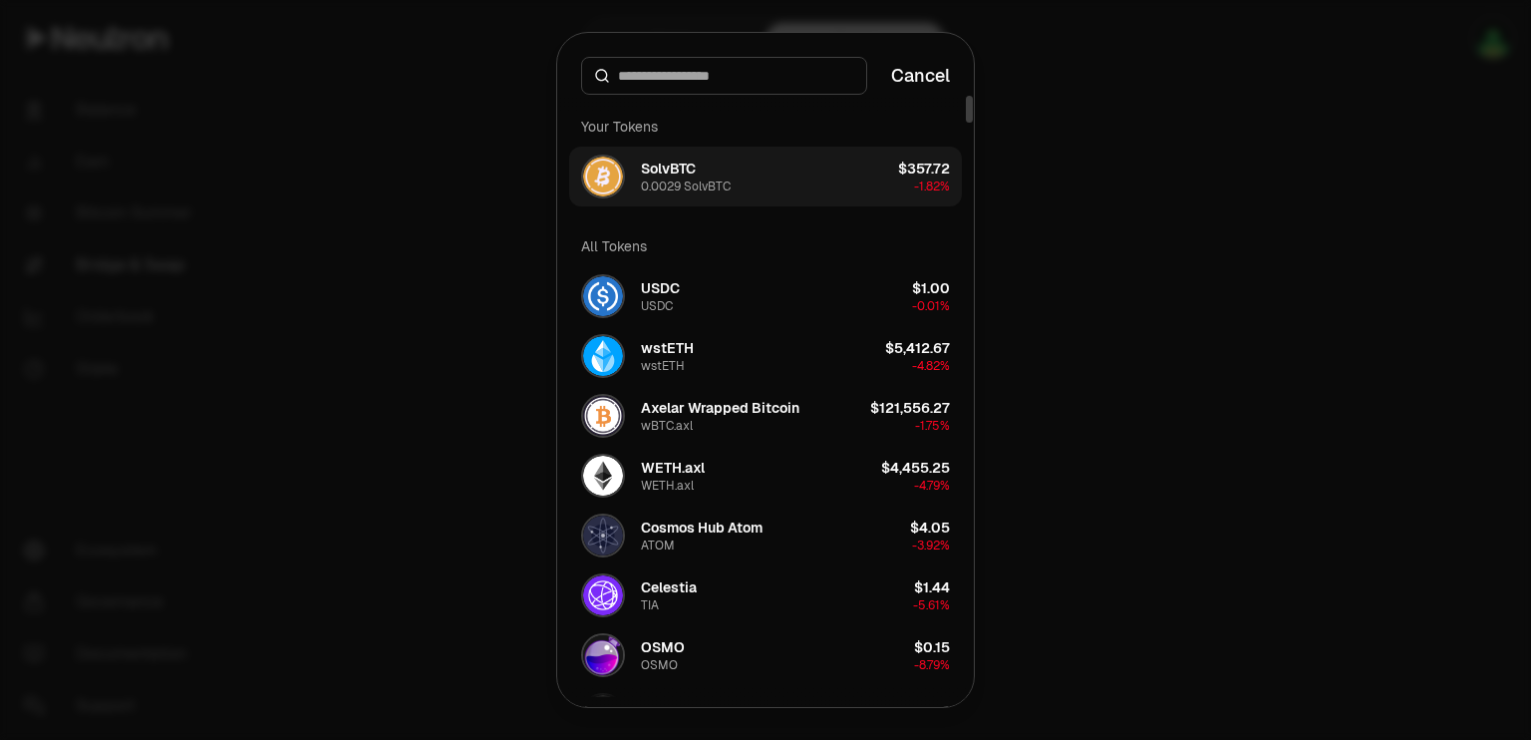
click at [686, 174] on div "SolvBTC" at bounding box center [668, 168] width 55 height 20
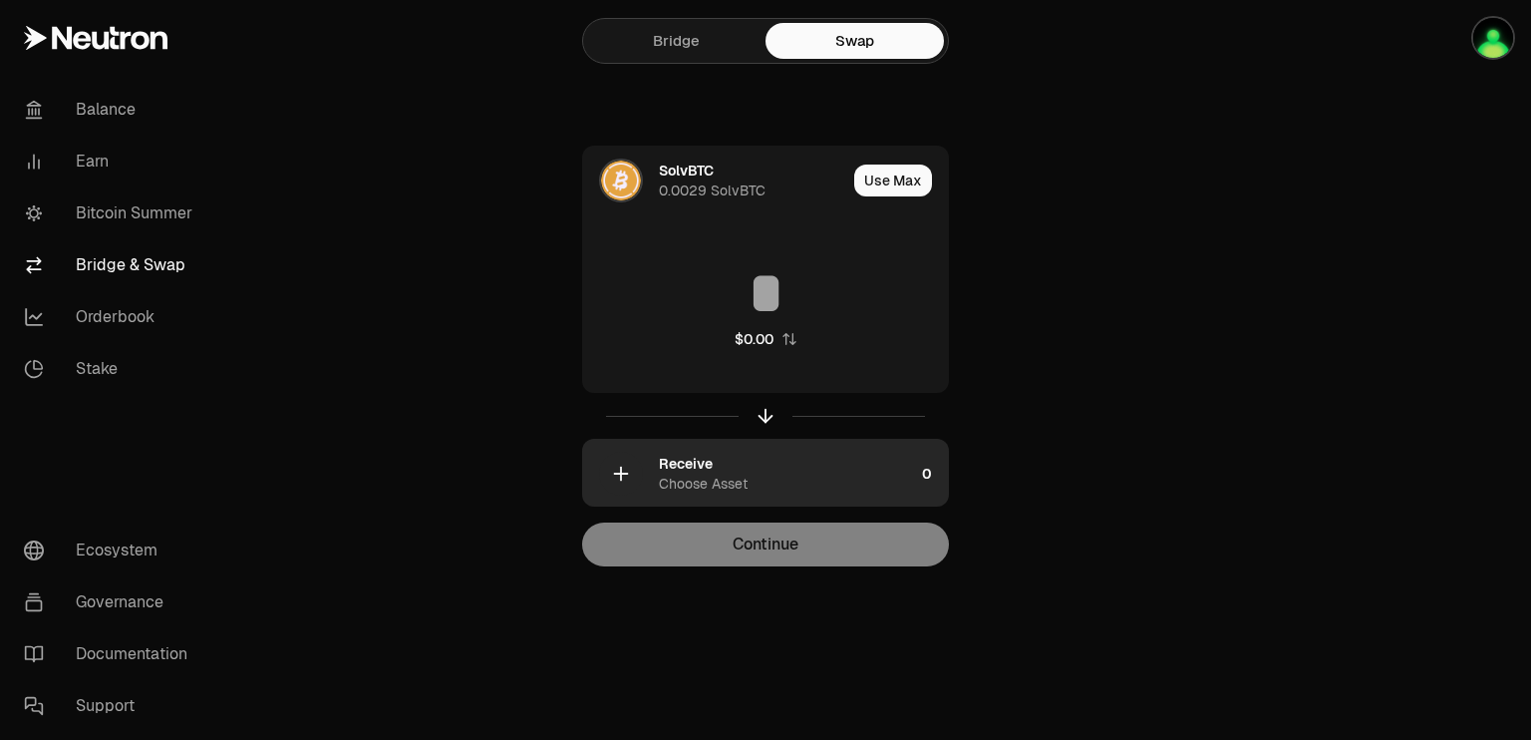
click at [666, 474] on div "Choose Asset" at bounding box center [703, 483] width 89 height 20
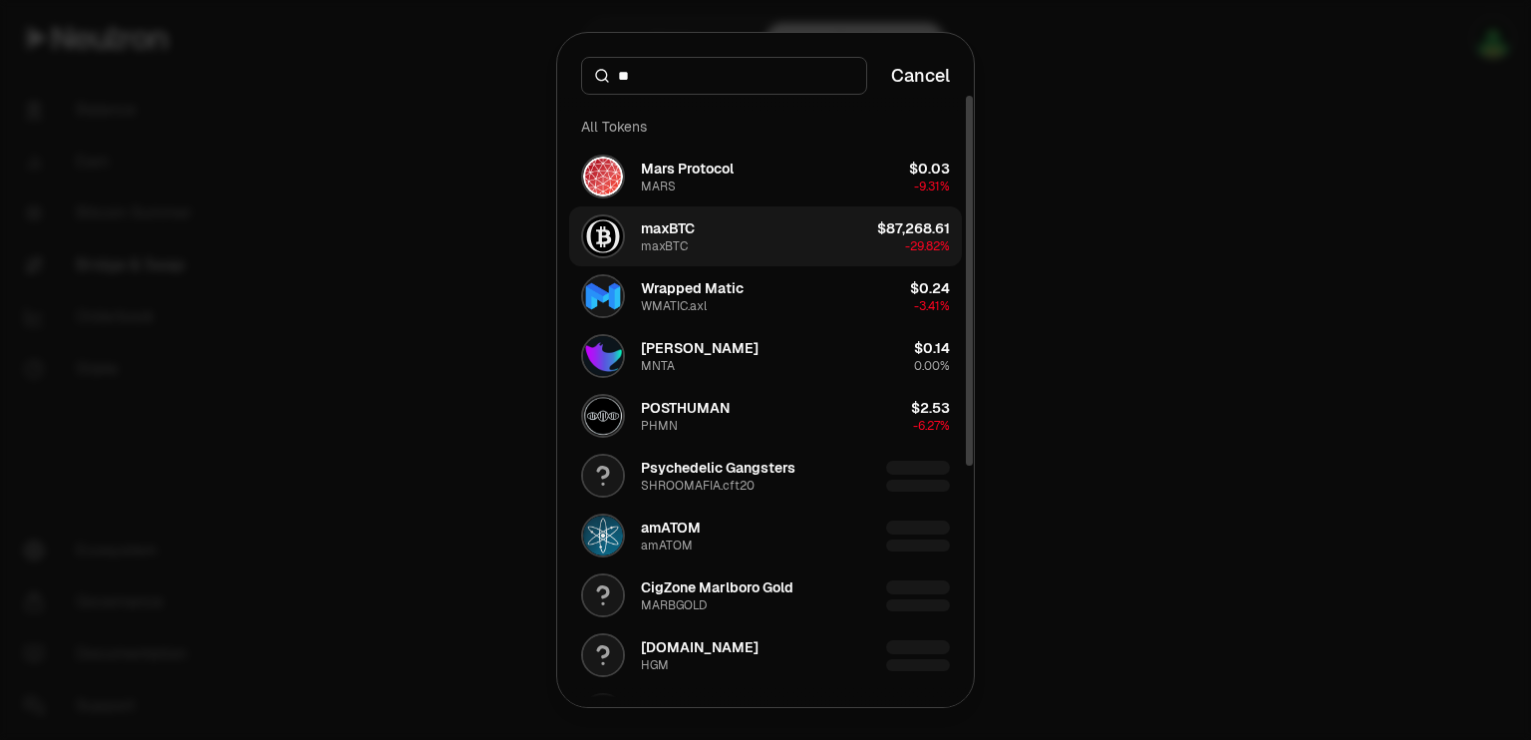
type input "**"
click at [670, 230] on div "maxBTC" at bounding box center [668, 228] width 54 height 20
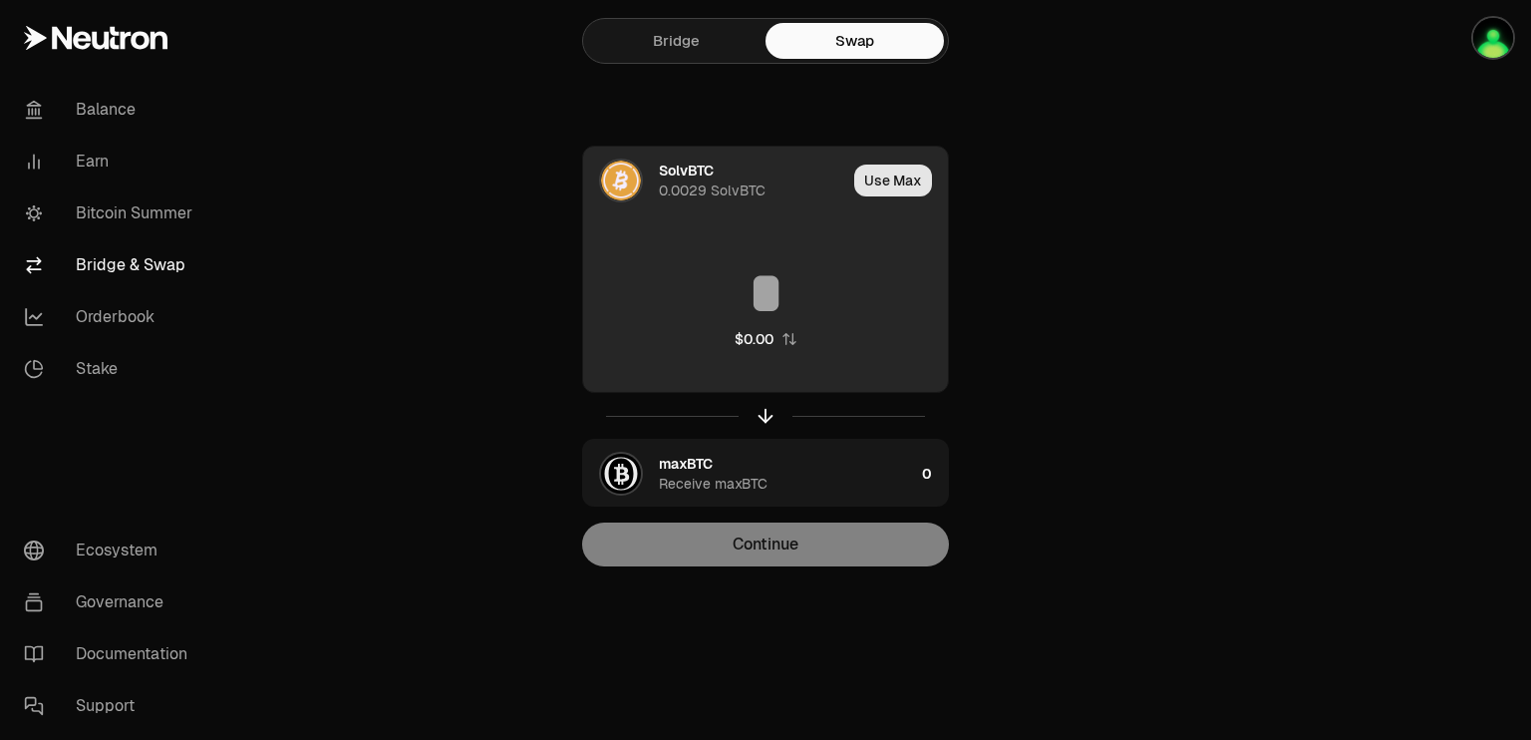
click at [894, 175] on button "Use Max" at bounding box center [893, 180] width 78 height 32
type input "**********"
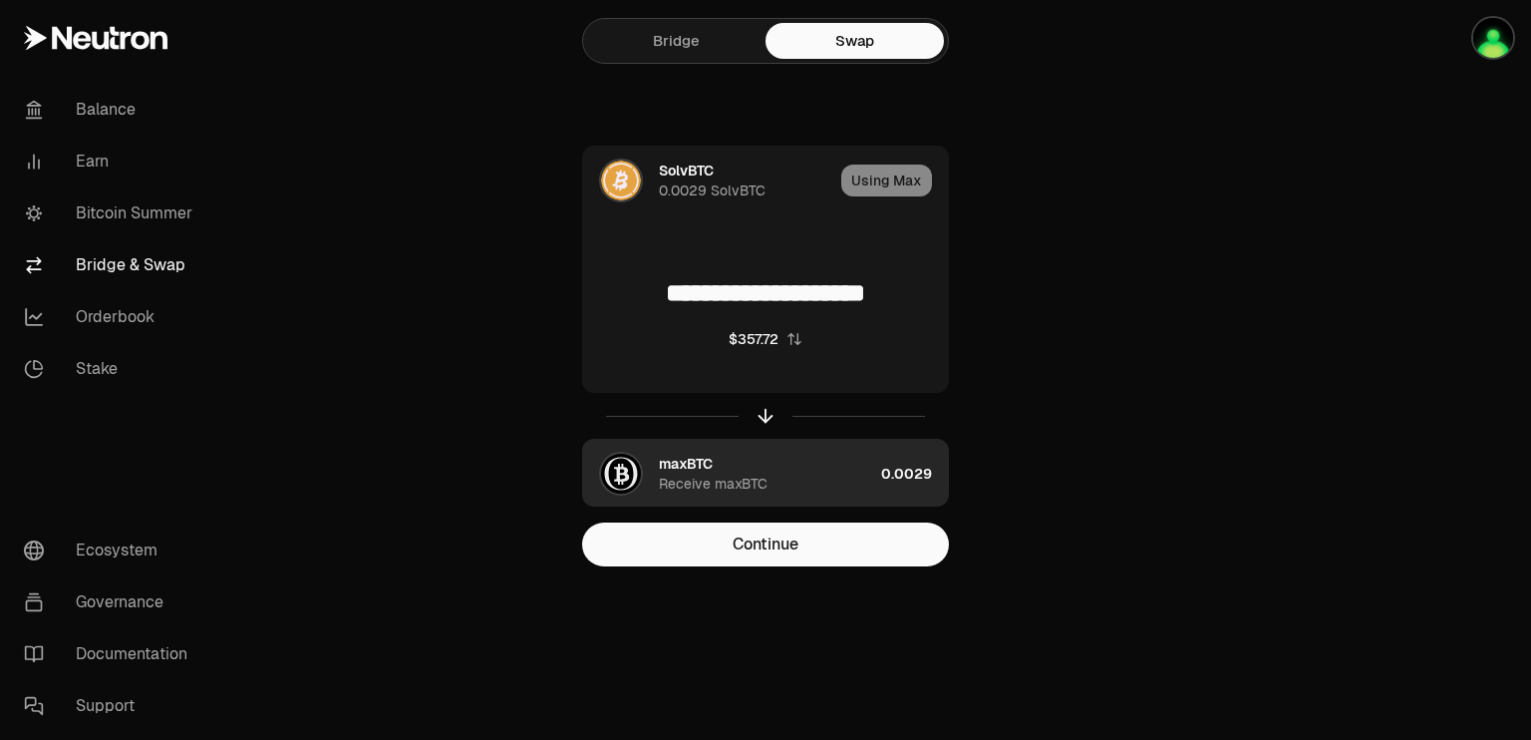
click at [685, 469] on div "maxBTC" at bounding box center [686, 463] width 54 height 20
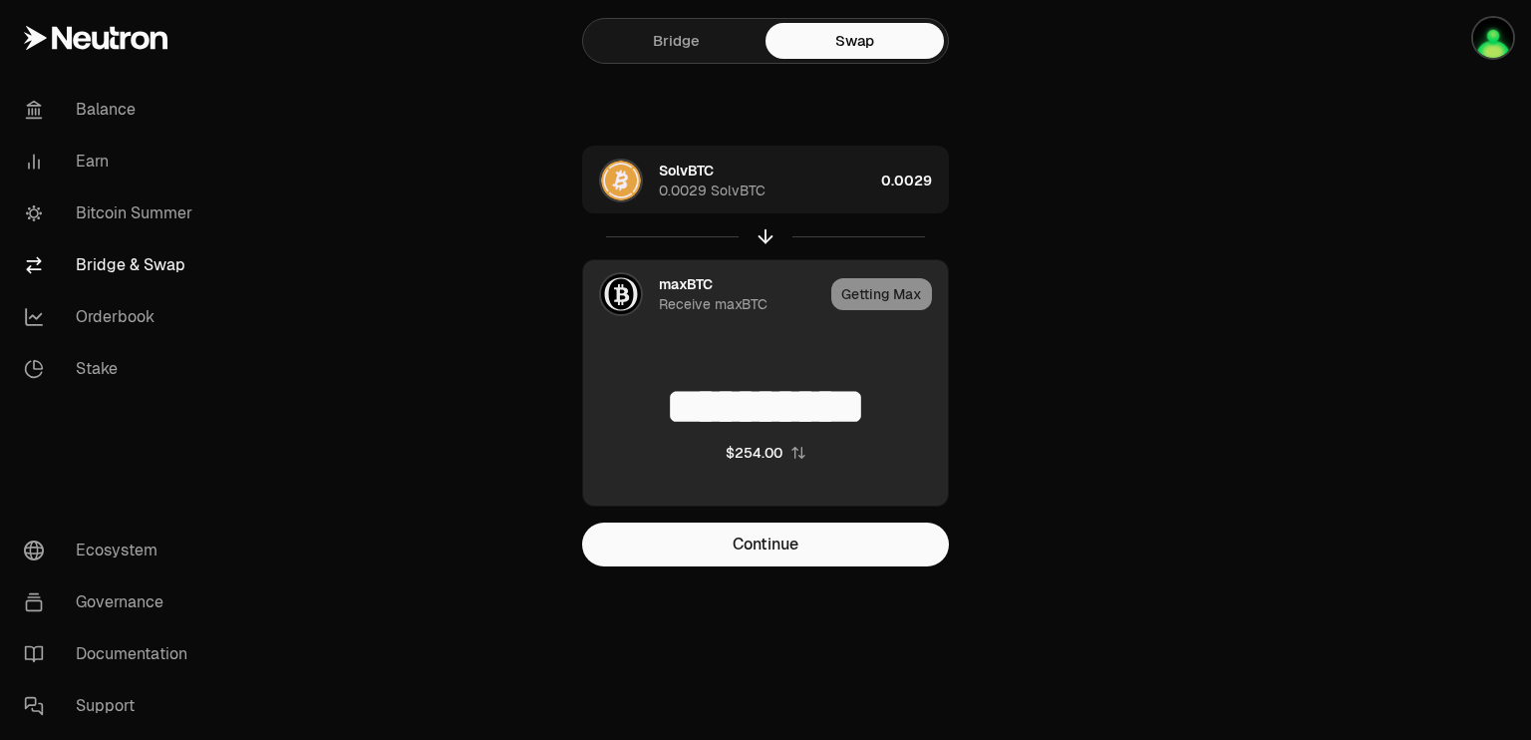
click at [1164, 477] on main "**********" at bounding box center [877, 323] width 1308 height 646
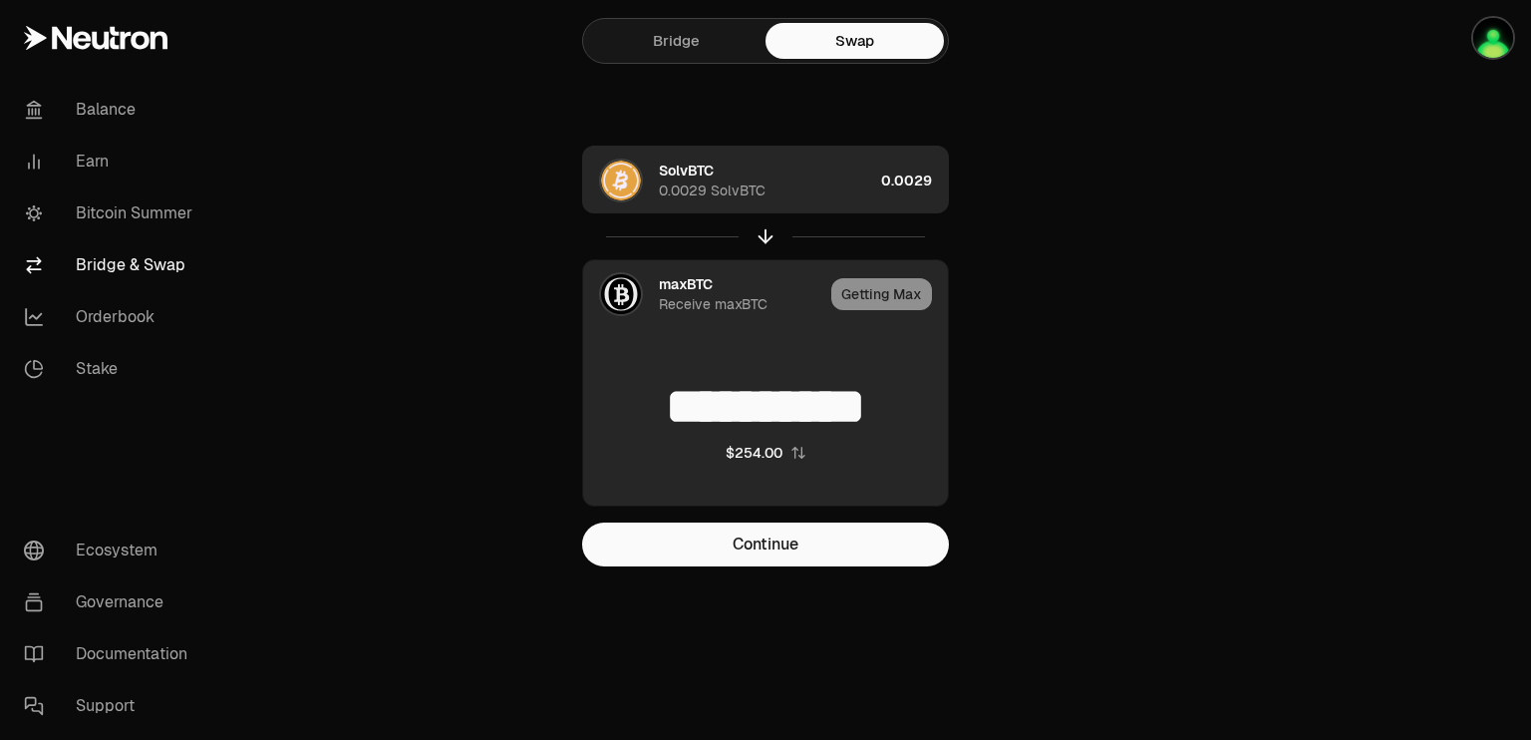
click at [676, 183] on div "0.0029 SolvBTC" at bounding box center [712, 190] width 107 height 20
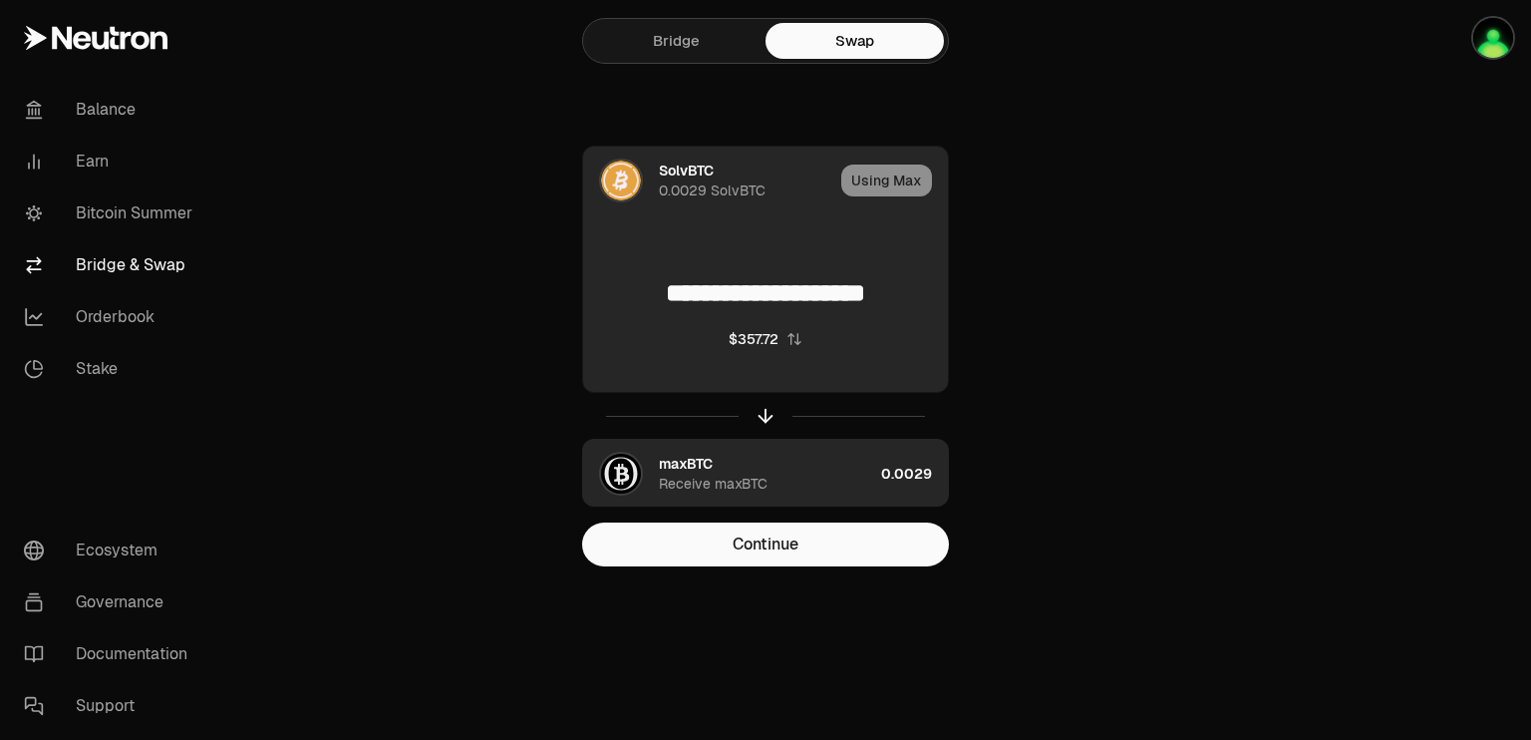
click at [851, 40] on link "Swap" at bounding box center [854, 41] width 178 height 36
click at [90, 262] on link "Bridge & Swap" at bounding box center [111, 265] width 207 height 52
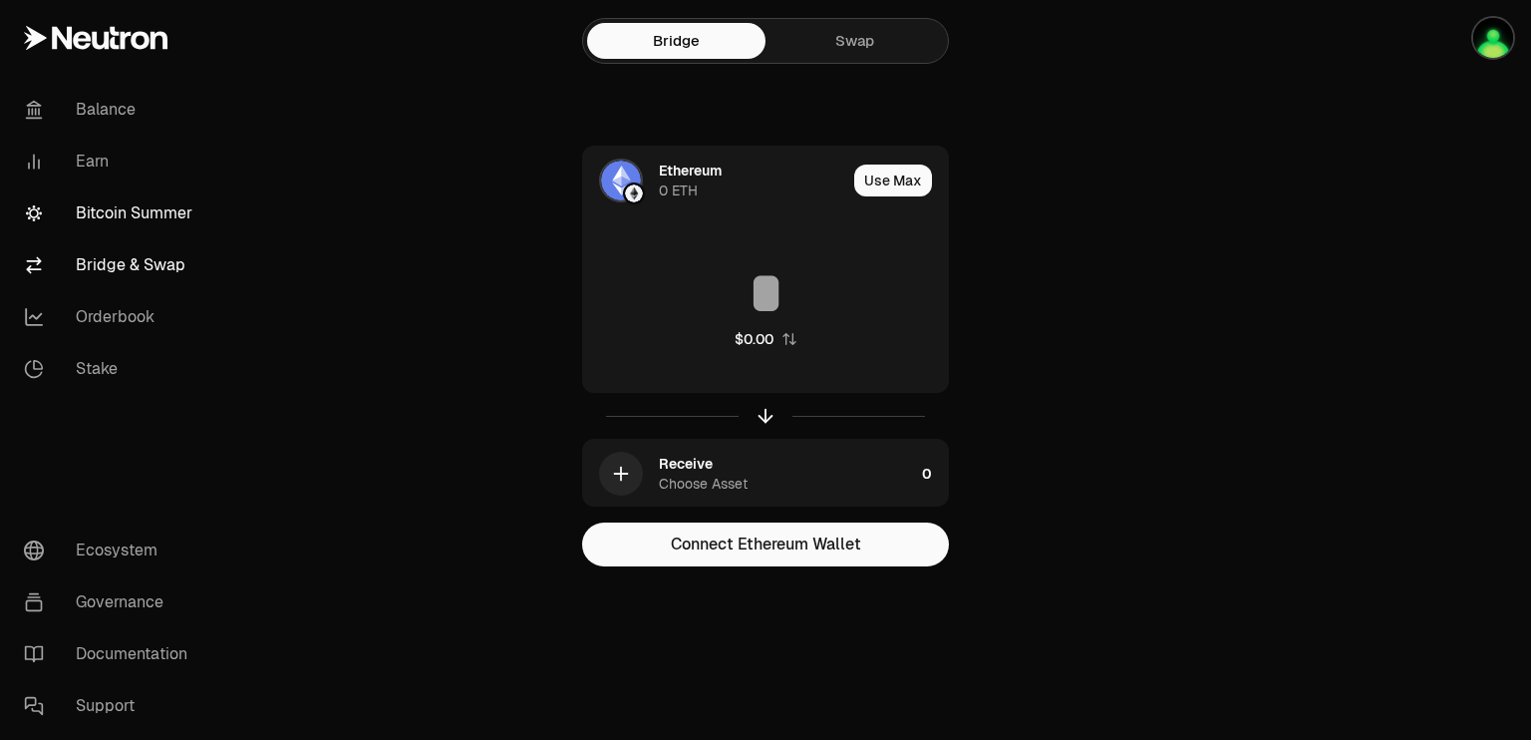
click at [114, 214] on link "Bitcoin Summer" at bounding box center [111, 213] width 207 height 52
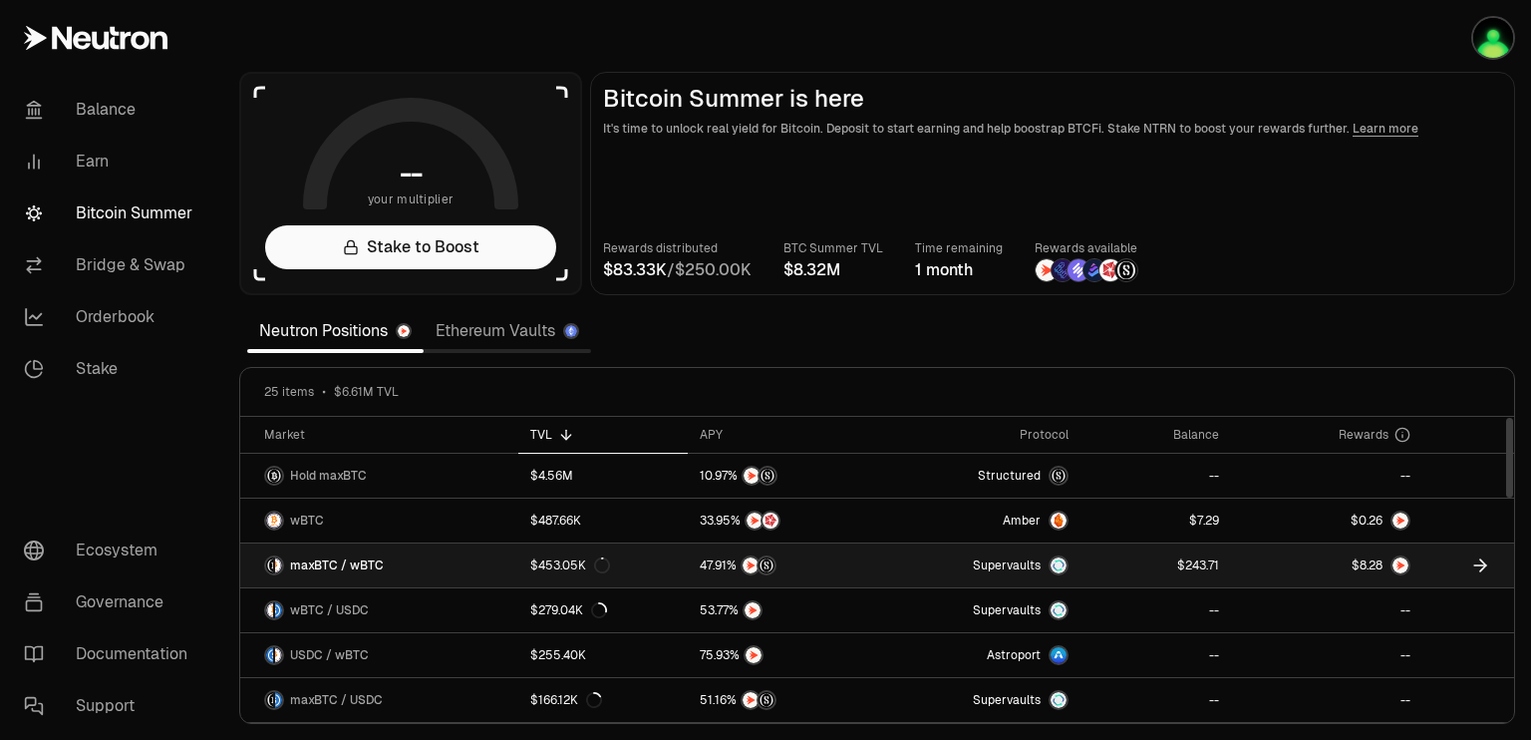
click at [324, 561] on span "maxBTC / wBTC" at bounding box center [337, 565] width 94 height 16
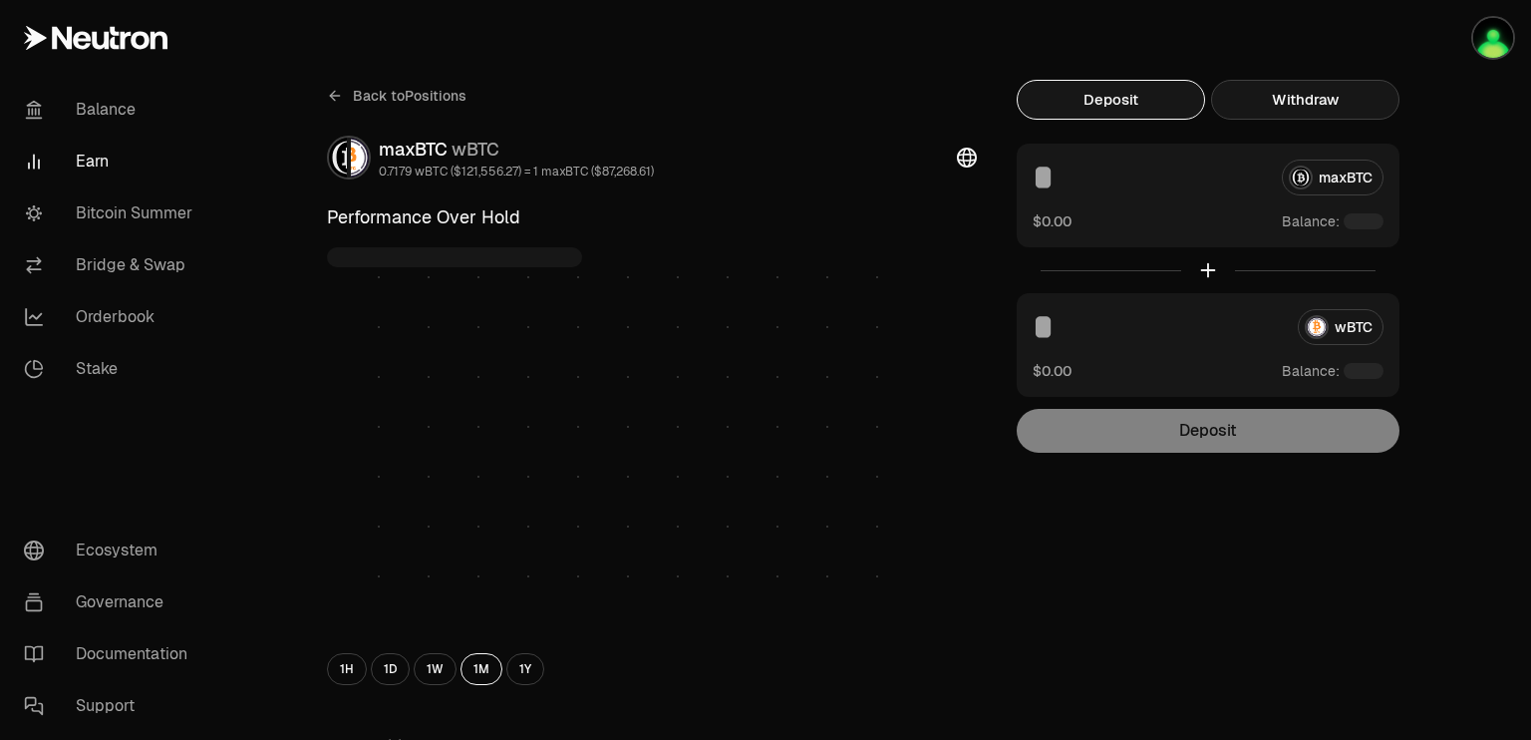
click at [1308, 100] on button "Withdraw" at bounding box center [1305, 100] width 188 height 40
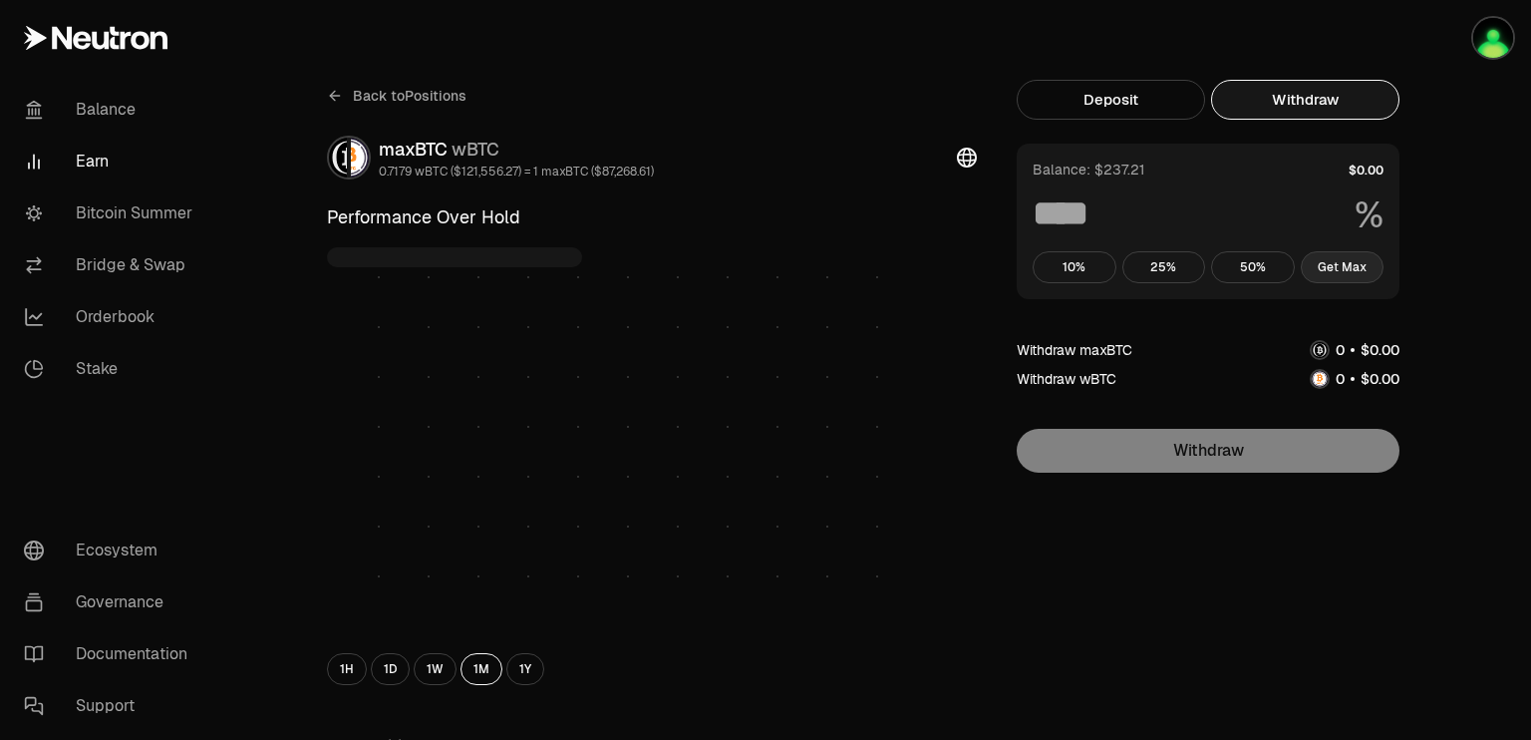
click at [1348, 266] on button "Get Max" at bounding box center [1343, 267] width 84 height 32
type input "***"
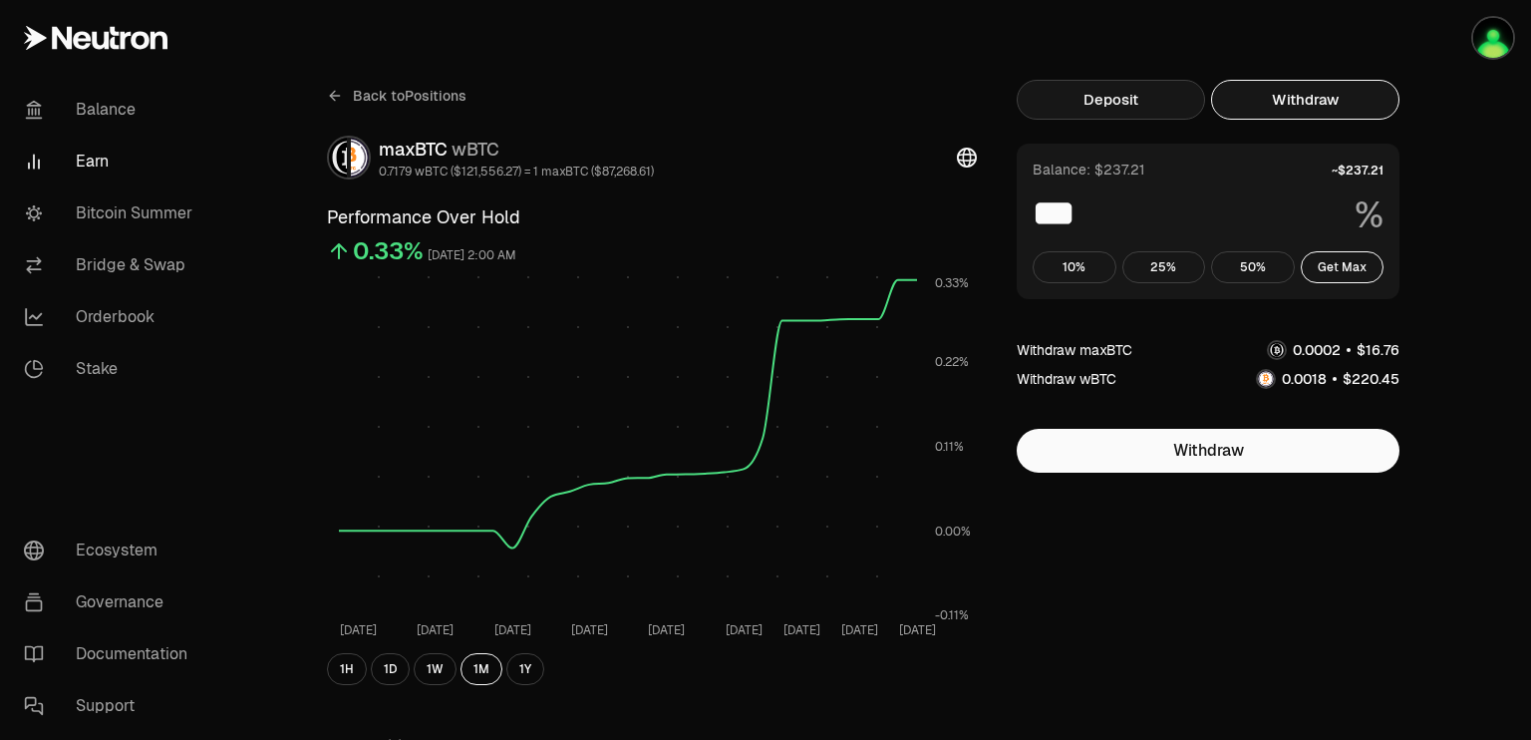
click at [1103, 98] on button "Deposit" at bounding box center [1111, 100] width 188 height 40
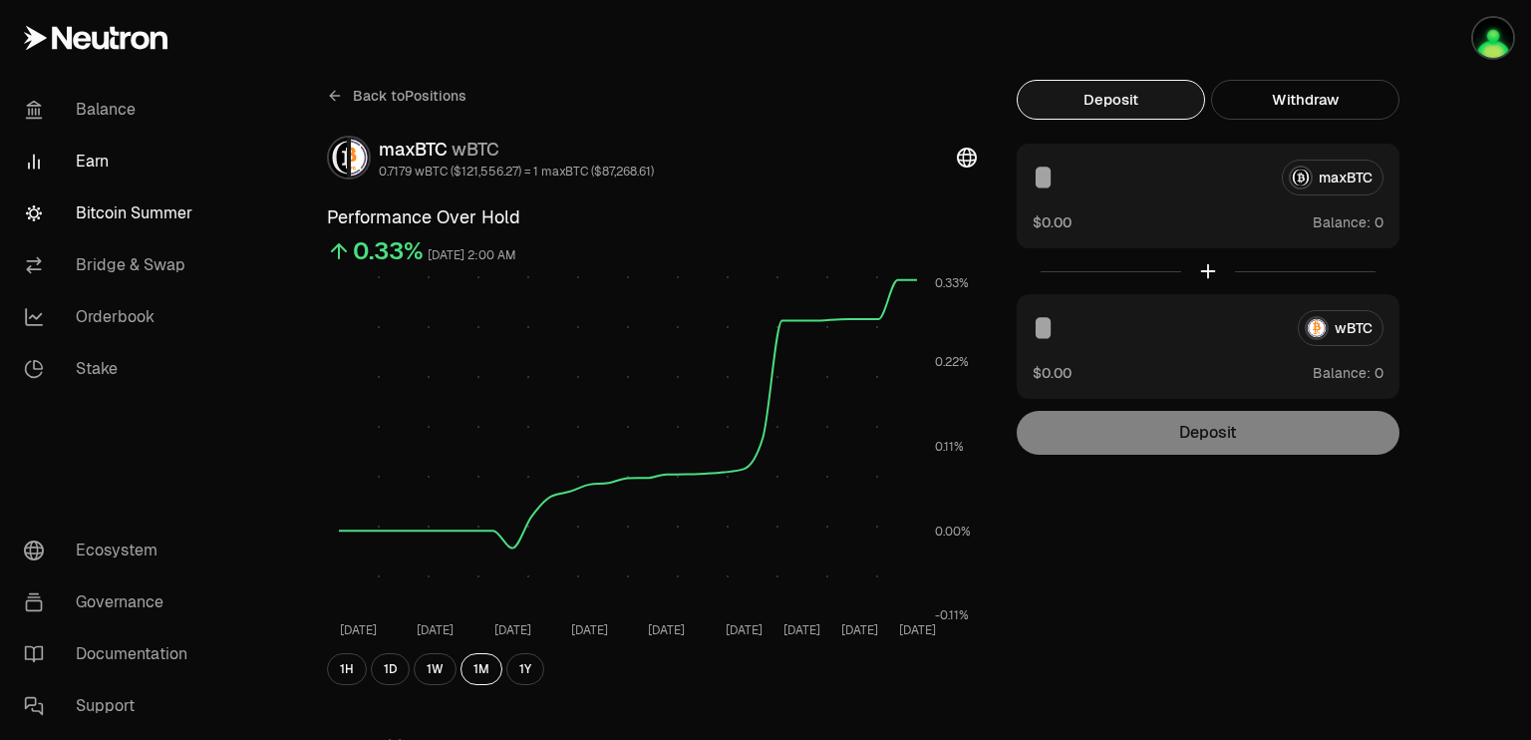
click at [106, 208] on link "Bitcoin Summer" at bounding box center [111, 213] width 207 height 52
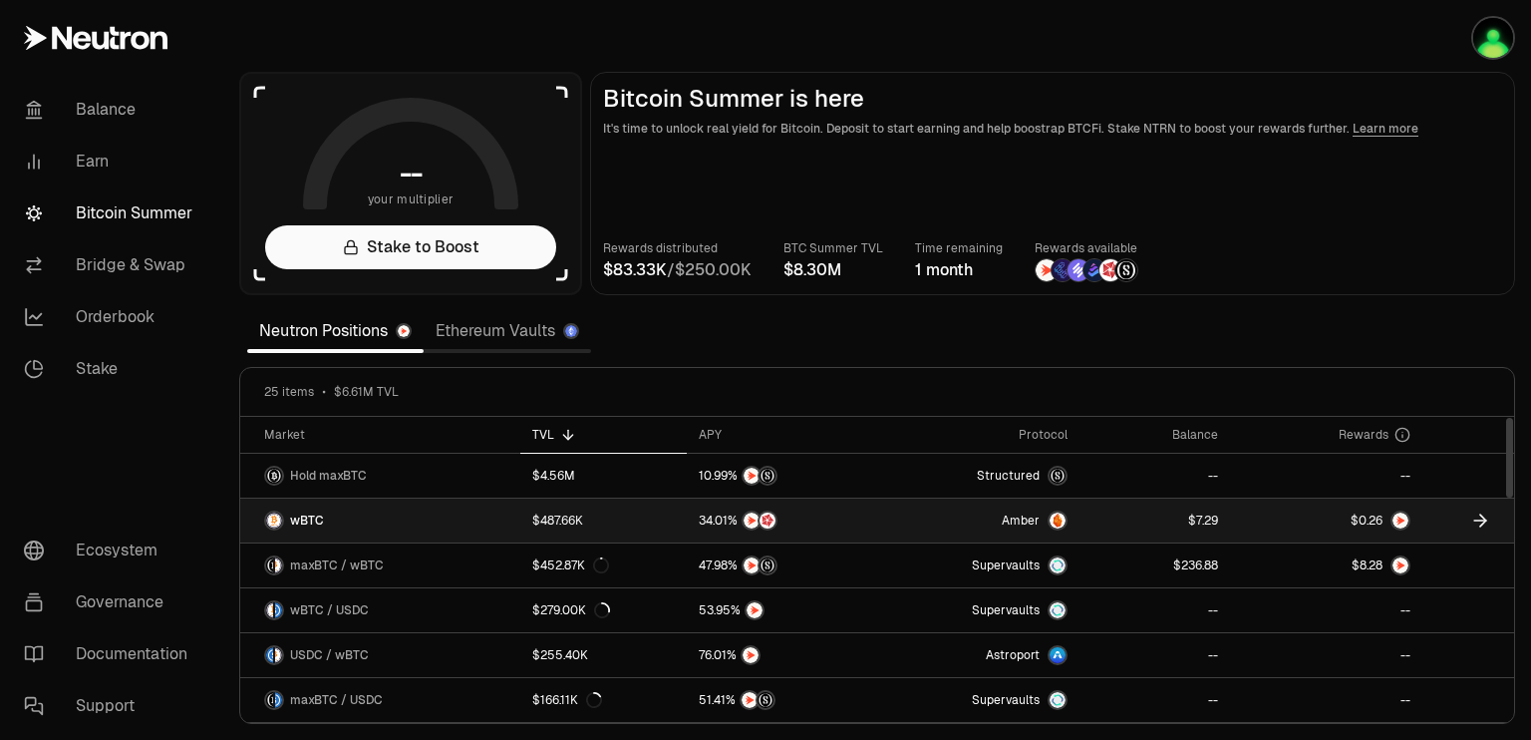
click at [1482, 515] on icon at bounding box center [1483, 520] width 6 height 12
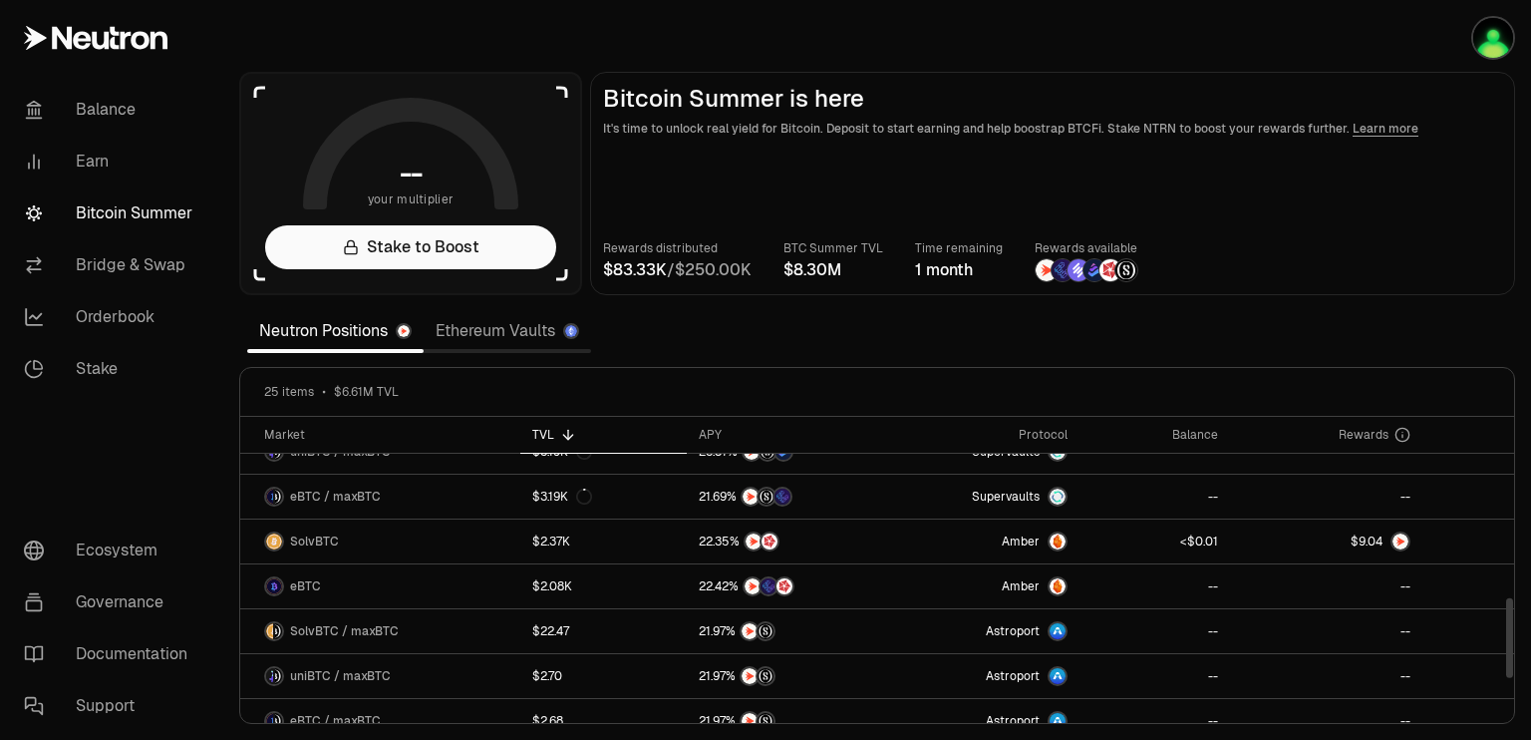
scroll to position [699, 0]
drag, startPoint x: 1510, startPoint y: 457, endPoint x: 1527, endPoint y: 638, distance: 181.2
click at [1513, 638] on div at bounding box center [1509, 638] width 7 height 80
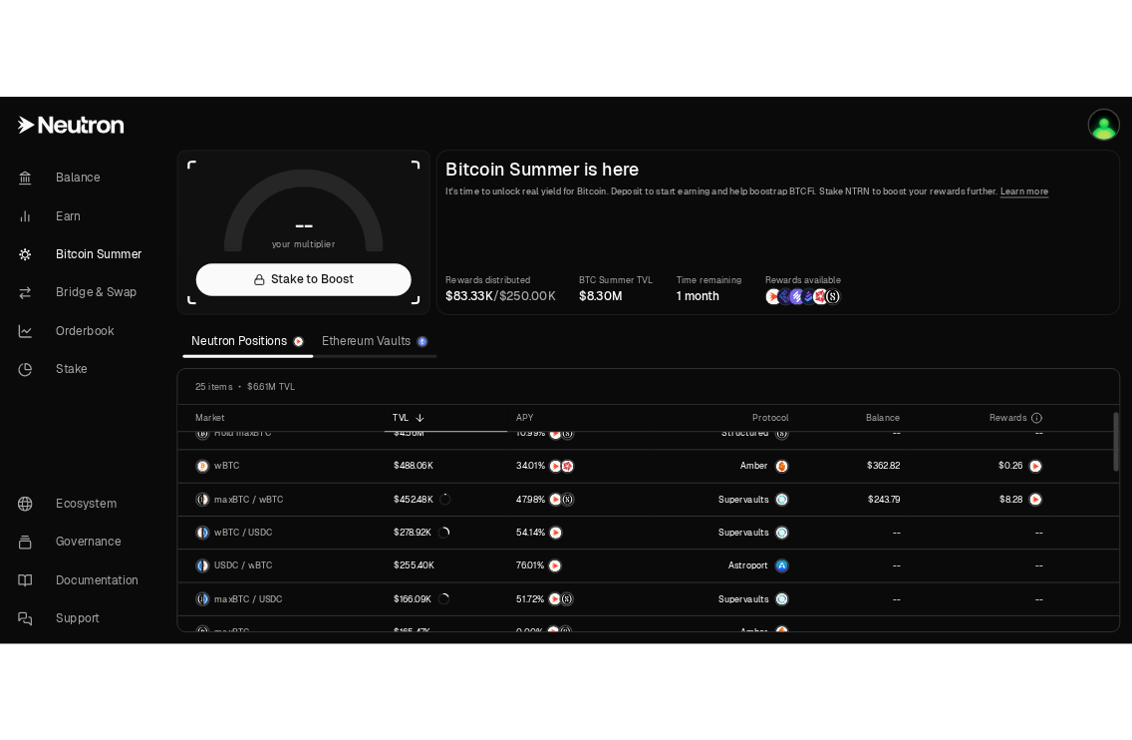
scroll to position [0, 0]
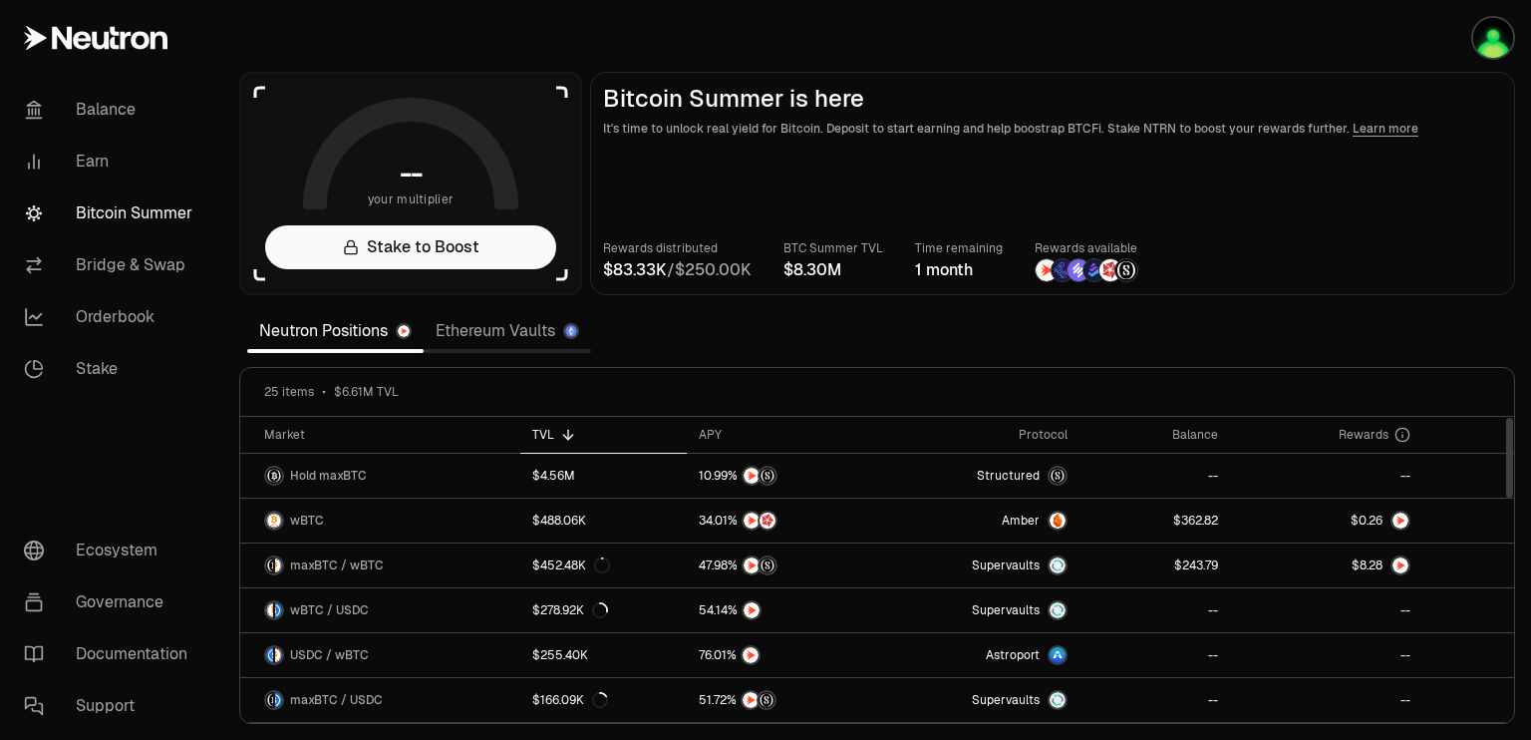
drag, startPoint x: 1508, startPoint y: 653, endPoint x: 1521, endPoint y: 441, distance: 212.7
click at [1513, 441] on div at bounding box center [1509, 458] width 7 height 80
